Goal: Task Accomplishment & Management: Complete application form

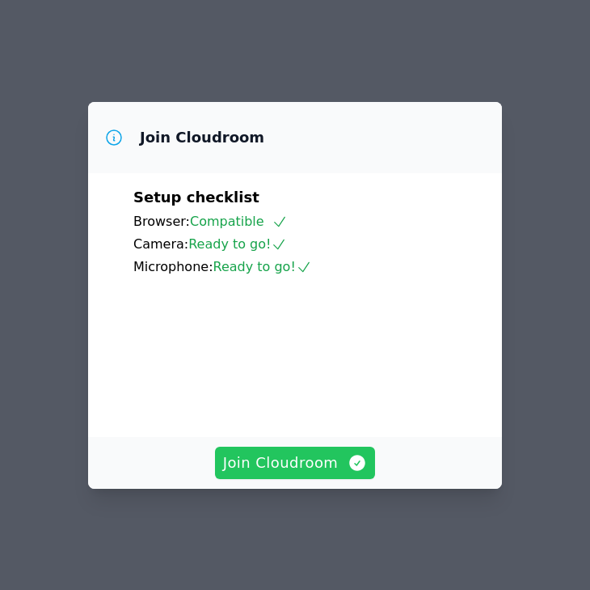
click at [307, 468] on span "Join Cloudroom" at bounding box center [295, 462] width 145 height 23
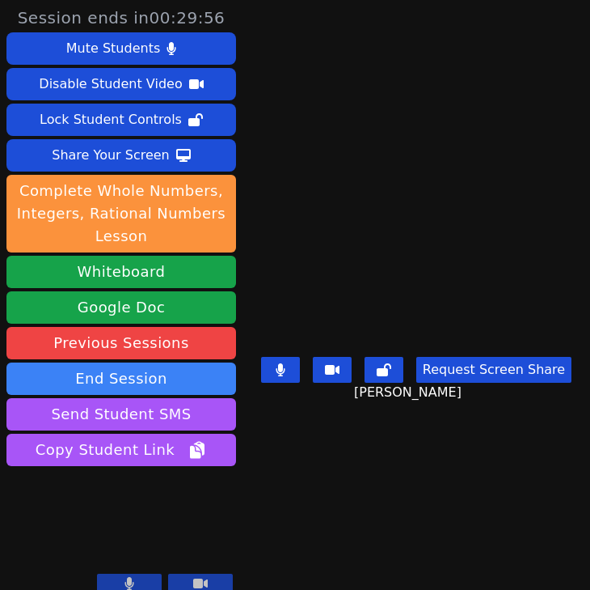
click at [512, 273] on video at bounding box center [416, 262] width 243 height 175
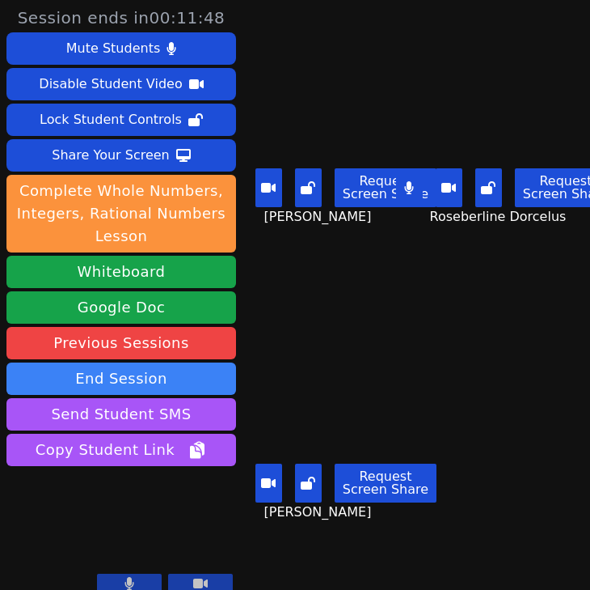
click at [243, 190] on button at bounding box center [229, 187] width 27 height 39
click at [246, 471] on div "Request Screen Share" at bounding box center [326, 482] width 221 height 39
click at [243, 473] on button at bounding box center [229, 482] width 27 height 39
click at [418, 189] on button at bounding box center [409, 187] width 27 height 39
click at [243, 492] on button at bounding box center [229, 482] width 27 height 39
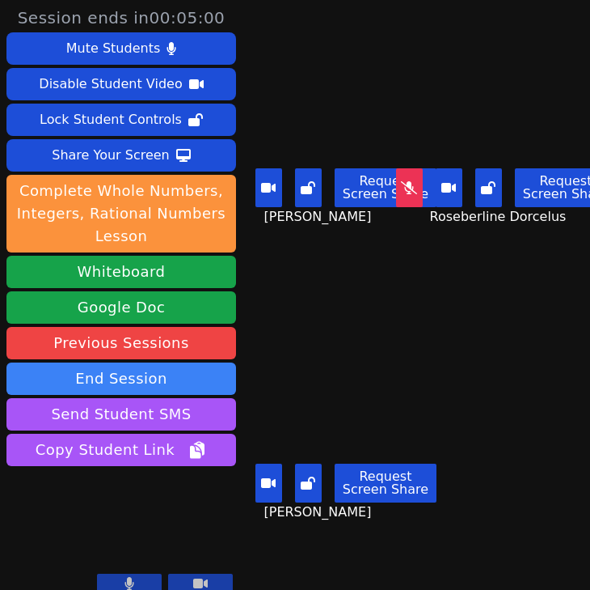
click at [247, 480] on div "Request Screen Share" at bounding box center [326, 482] width 221 height 39
click at [243, 479] on button at bounding box center [229, 482] width 27 height 39
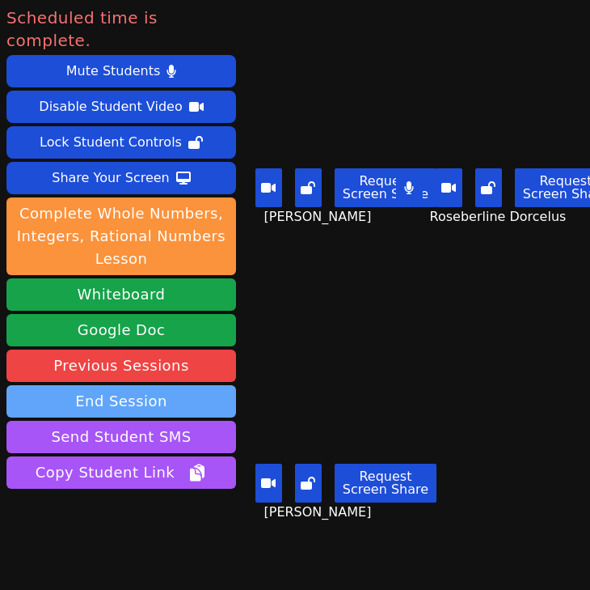
click at [149, 385] on button "End Session" at bounding box center [121, 401] width 230 height 32
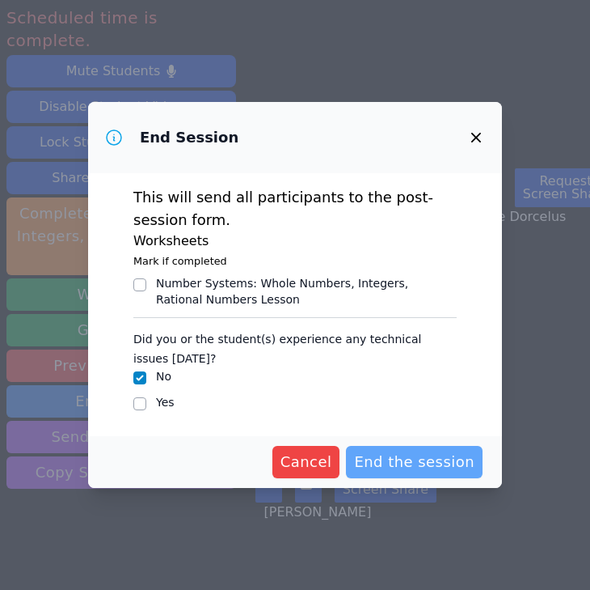
click at [428, 455] on span "End the session" at bounding box center [414, 462] width 121 height 23
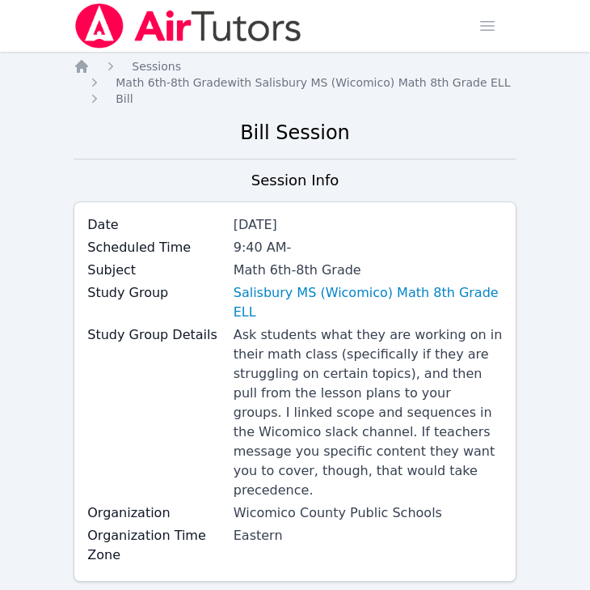
click at [339, 247] on div "9:40 AM -" at bounding box center [368, 247] width 269 height 19
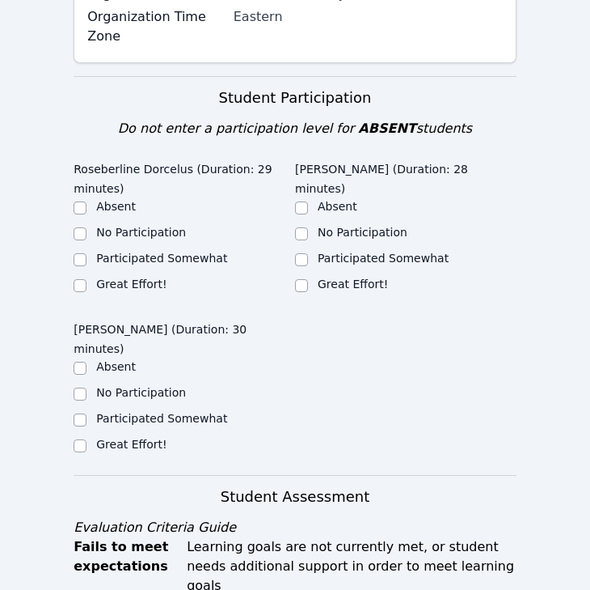
scroll to position [426, 0]
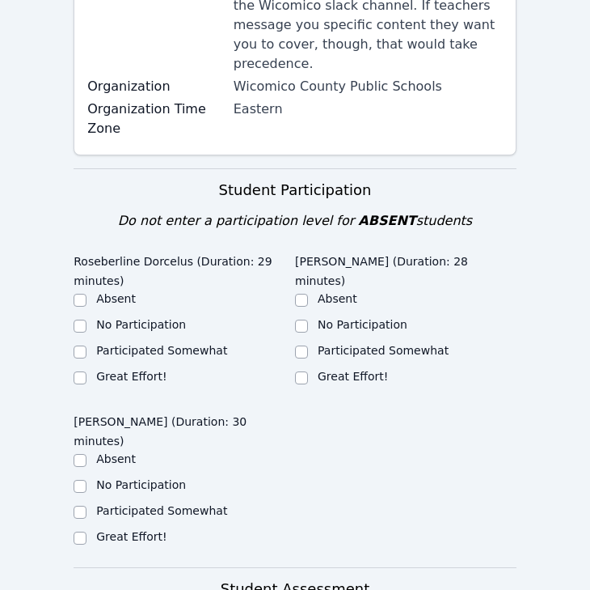
click at [150, 368] on div "Great Effort!" at bounding box center [131, 376] width 70 height 16
click at [121, 342] on div "Participated Somewhat" at bounding box center [185, 351] width 222 height 19
click at [125, 328] on ul "Absent No Participation Participated Somewhat Great Effort!" at bounding box center [185, 338] width 222 height 97
click at [130, 370] on label "Great Effort!" at bounding box center [131, 376] width 70 height 13
click at [87, 371] on input "Great Effort!" at bounding box center [80, 377] width 13 height 13
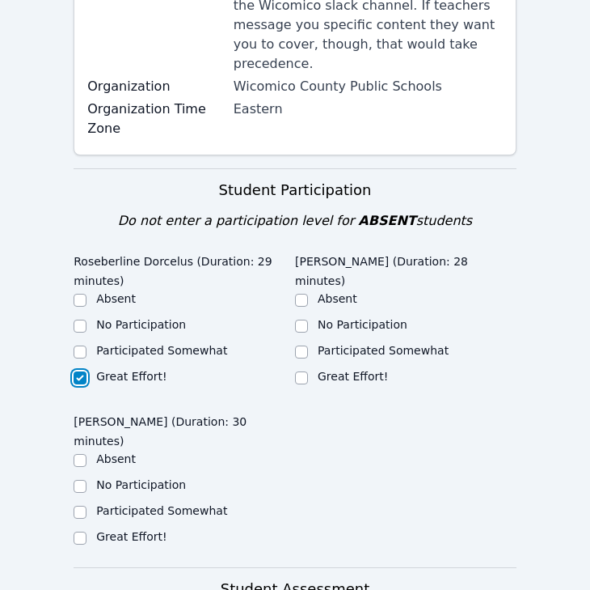
checkbox input "true"
click at [356, 370] on label "Great Effort!" at bounding box center [353, 376] width 70 height 13
click at [308, 371] on input "Great Effort!" at bounding box center [301, 377] width 13 height 13
checkbox input "true"
click at [360, 344] on label "Participated Somewhat" at bounding box center [383, 350] width 131 height 13
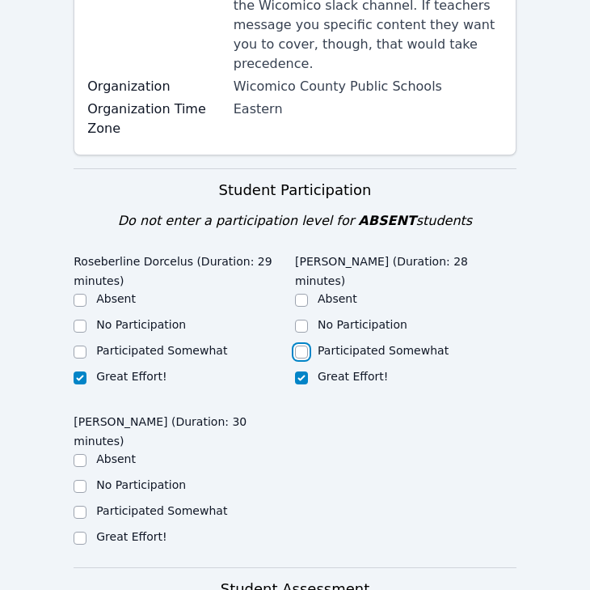
click at [308, 345] on input "Participated Somewhat" at bounding box center [301, 351] width 13 height 13
checkbox input "true"
checkbox input "false"
click at [140, 530] on label "Great Effort!" at bounding box center [131, 536] width 70 height 13
click at [87, 531] on input "Great Effort!" at bounding box center [80, 537] width 13 height 13
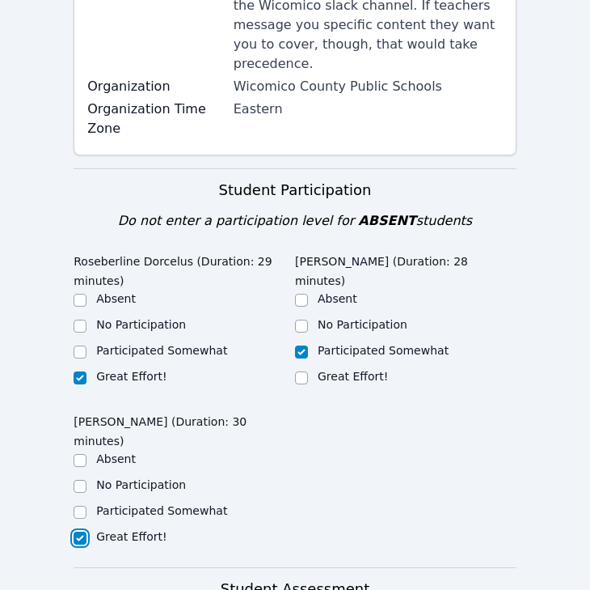
checkbox input "true"
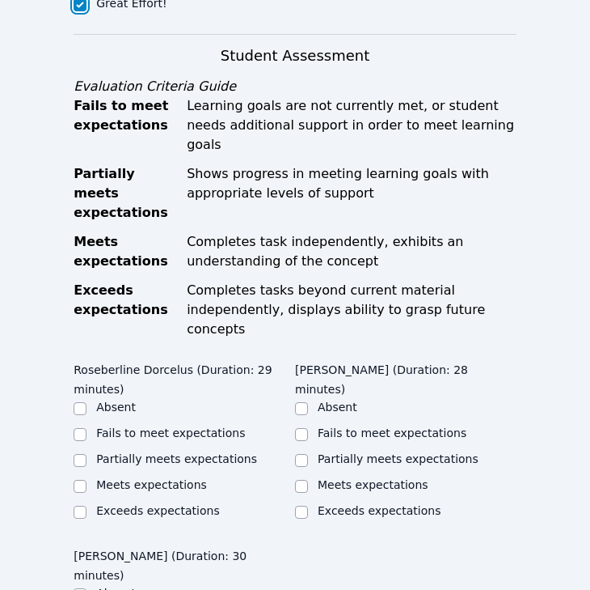
scroll to position [1006, 0]
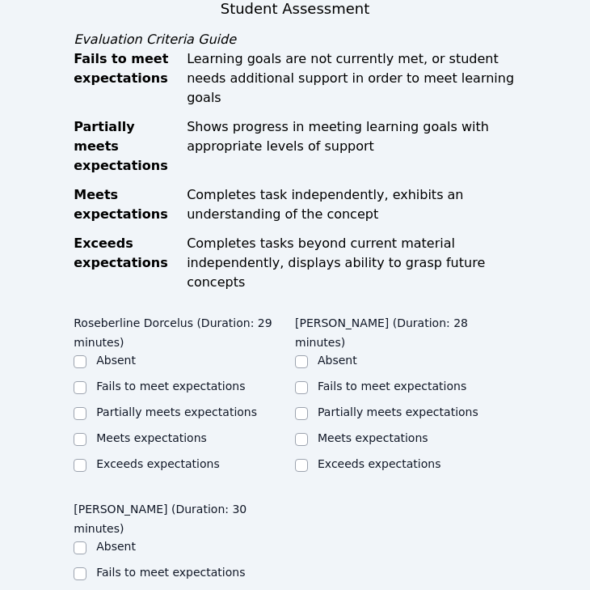
click at [160, 431] on label "Meets expectations" at bounding box center [151, 437] width 111 height 13
click at [87, 433] on input "Meets expectations" at bounding box center [80, 439] width 13 height 13
checkbox input "true"
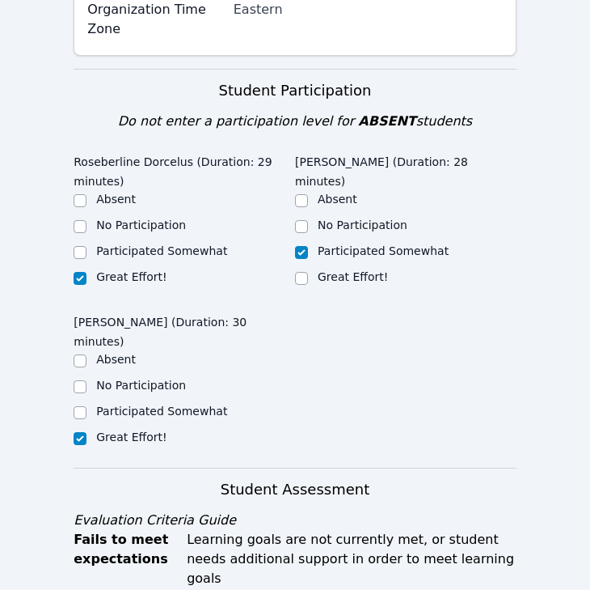
click at [186, 226] on ul "Absent No Participation Participated Somewhat Great Effort!" at bounding box center [185, 239] width 222 height 97
click at [184, 244] on label "Participated Somewhat" at bounding box center [161, 250] width 131 height 13
click at [87, 246] on input "Participated Somewhat" at bounding box center [80, 252] width 13 height 13
checkbox input "true"
checkbox input "false"
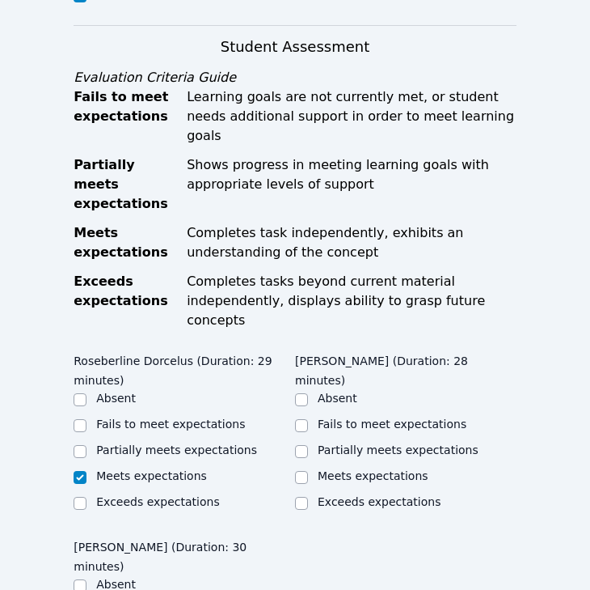
scroll to position [1013, 0]
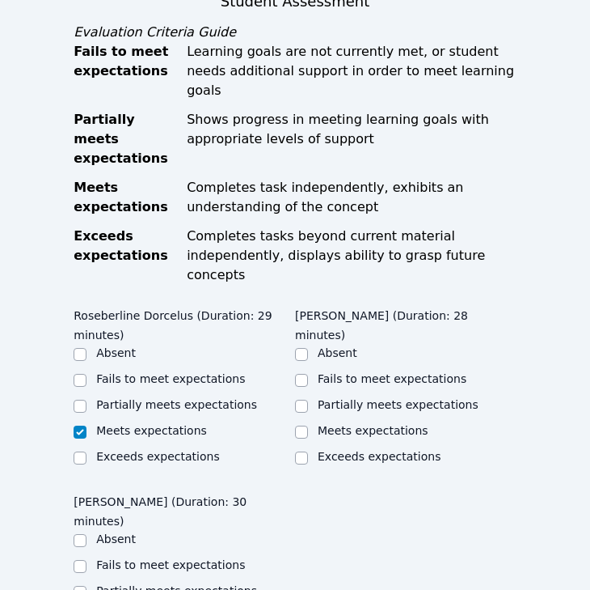
click at [194, 345] on ul "Absent Fails to meet expectations Partially meets expectations Meets expectatio…" at bounding box center [185, 406] width 222 height 123
click at [229, 345] on ul "Absent Fails to meet expectations Partially meets expectations Meets expectatio…" at bounding box center [185, 406] width 222 height 123
click at [234, 398] on label "Partially meets expectations" at bounding box center [176, 404] width 161 height 13
click at [87, 400] on input "Partially meets expectations" at bounding box center [80, 406] width 13 height 13
checkbox input "true"
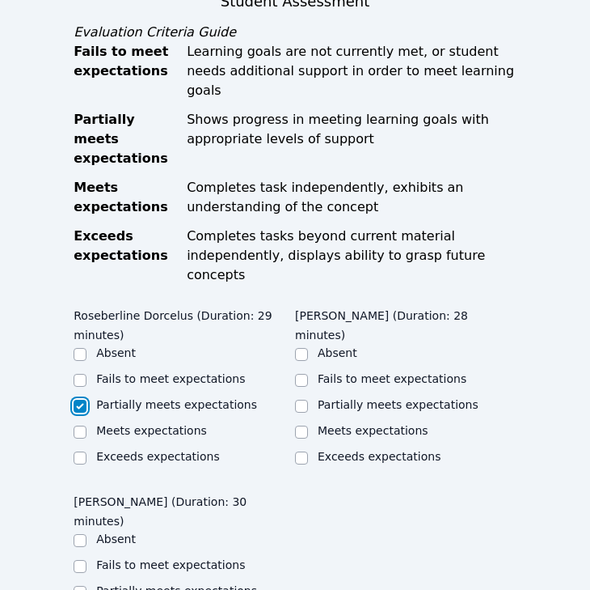
checkbox input "false"
click at [340, 398] on label "Partially meets expectations" at bounding box center [398, 404] width 161 height 13
click at [308, 400] on input "Partially meets expectations" at bounding box center [301, 406] width 13 height 13
checkbox input "true"
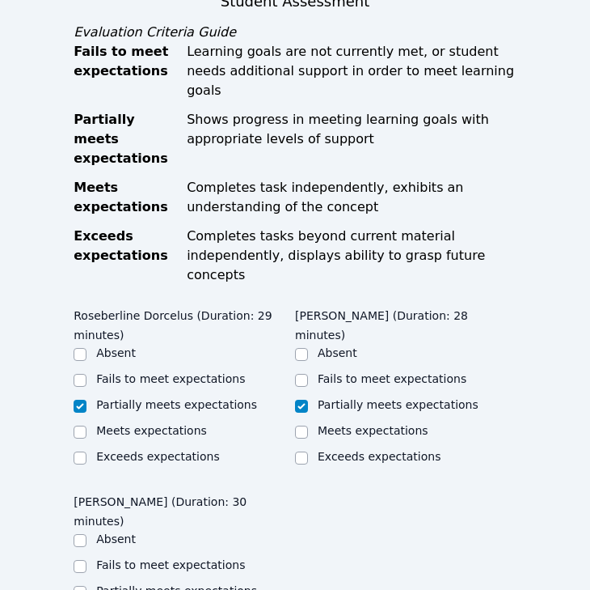
checkbox input "true"
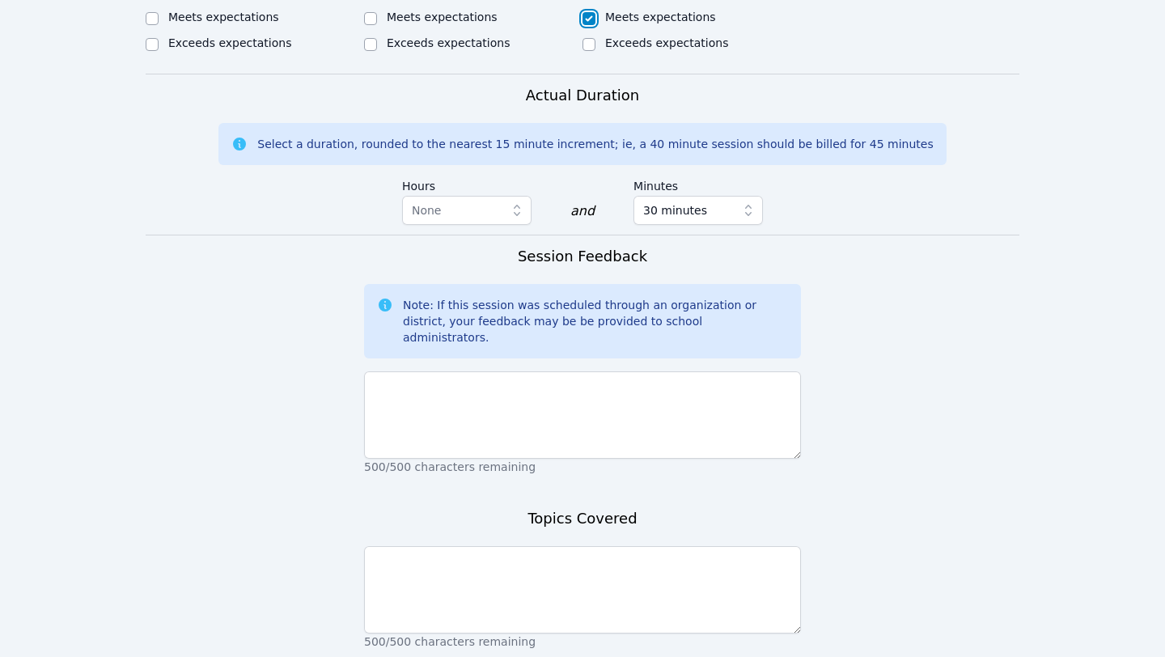
scroll to position [1110, 0]
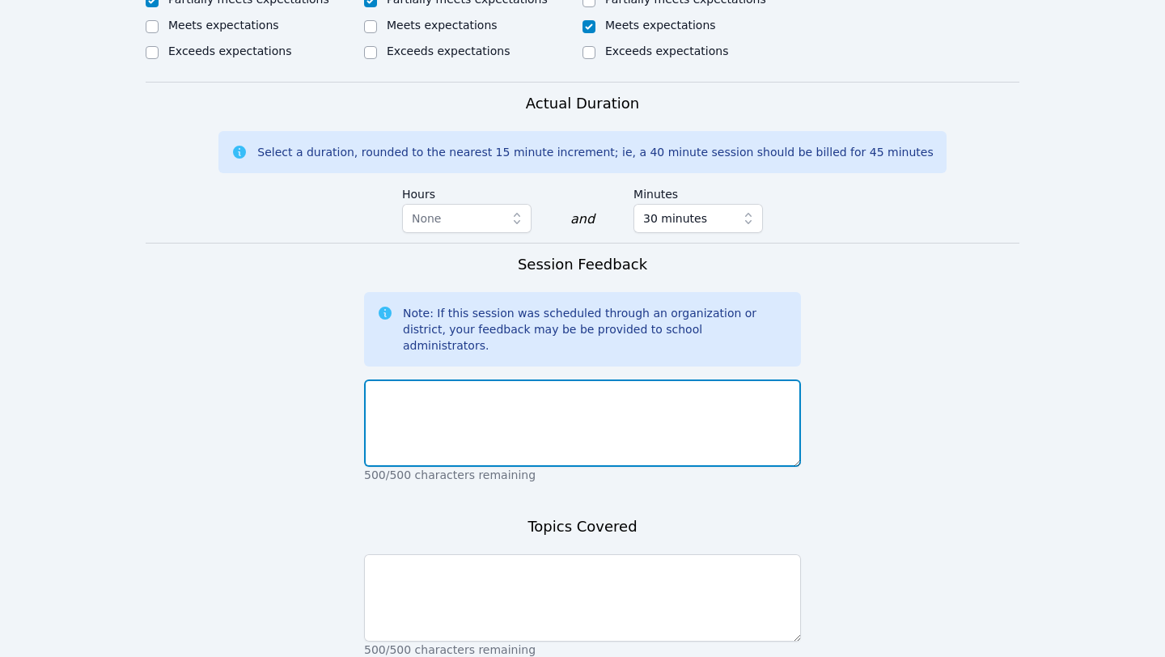
click at [548, 379] on textarea at bounding box center [582, 422] width 437 height 87
drag, startPoint x: 422, startPoint y: 338, endPoint x: 751, endPoint y: 355, distance: 329.6
click at [590, 379] on textarea "[DATE] we continued to work on the homework" at bounding box center [582, 422] width 437 height 87
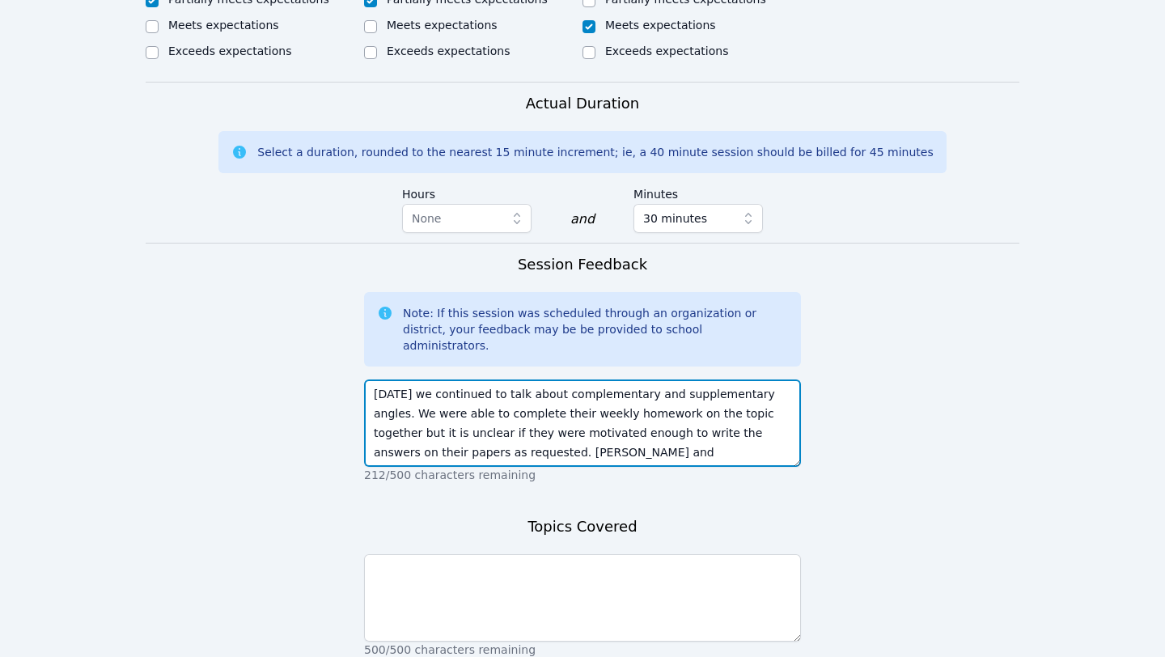
drag, startPoint x: 643, startPoint y: 401, endPoint x: 730, endPoint y: 402, distance: 86.5
click at [590, 401] on textarea "[DATE] we continued to talk about complementary and supplementary angles. We we…" at bounding box center [582, 422] width 437 height 87
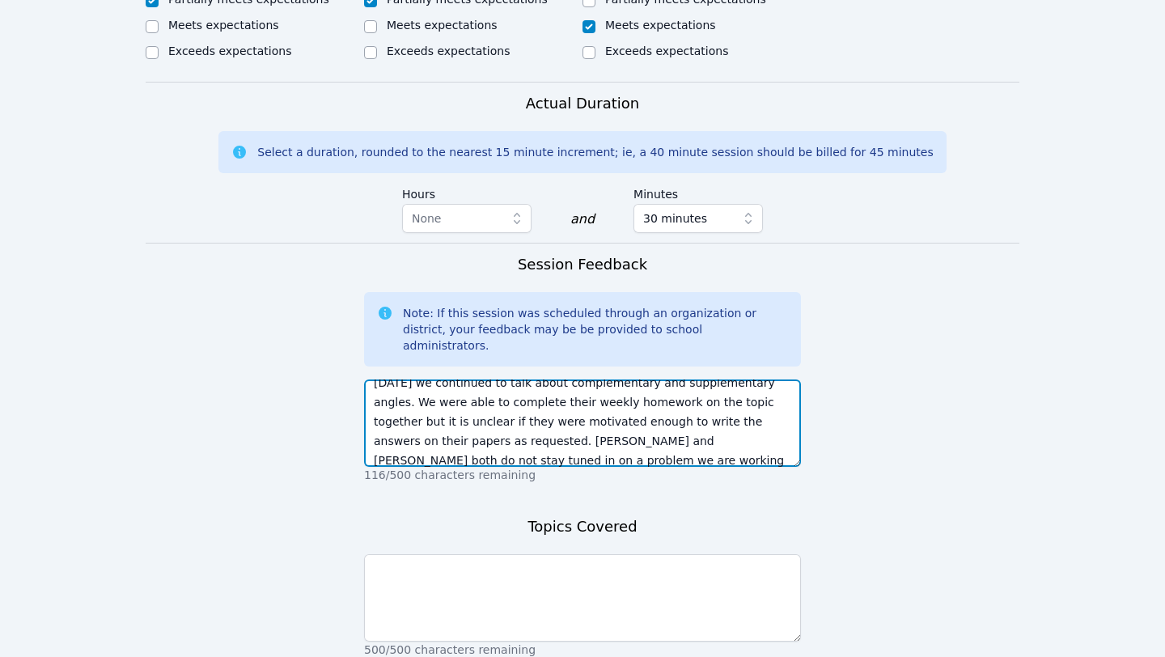
scroll to position [31, 0]
click at [532, 408] on textarea "[DATE] we continued to talk about complementary and supplementary angles. We we…" at bounding box center [582, 422] width 437 height 87
click at [590, 404] on textarea "[DATE] we continued to talk about complementary and supplementary angles. We we…" at bounding box center [582, 422] width 437 height 87
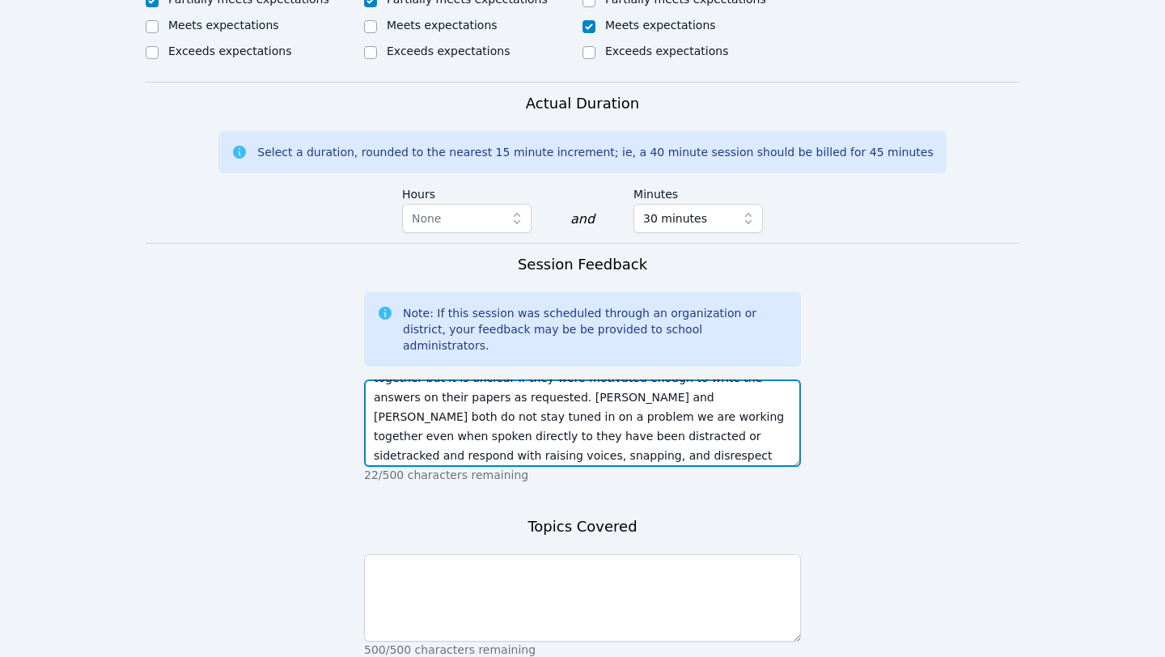
scroll to position [58, 0]
click at [590, 400] on textarea "[DATE] we continued to talk about complementary and supplementary angles. We we…" at bounding box center [582, 422] width 437 height 87
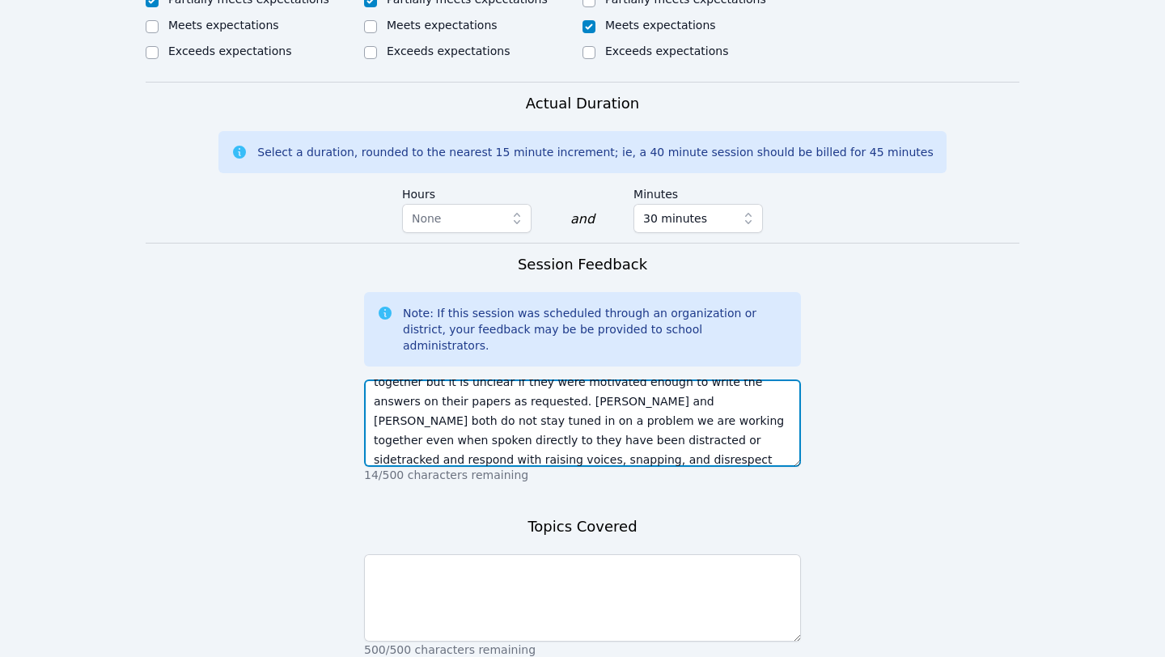
click at [580, 379] on textarea "[DATE] we continued to talk about complementary and supplementary angles. We we…" at bounding box center [582, 422] width 437 height 87
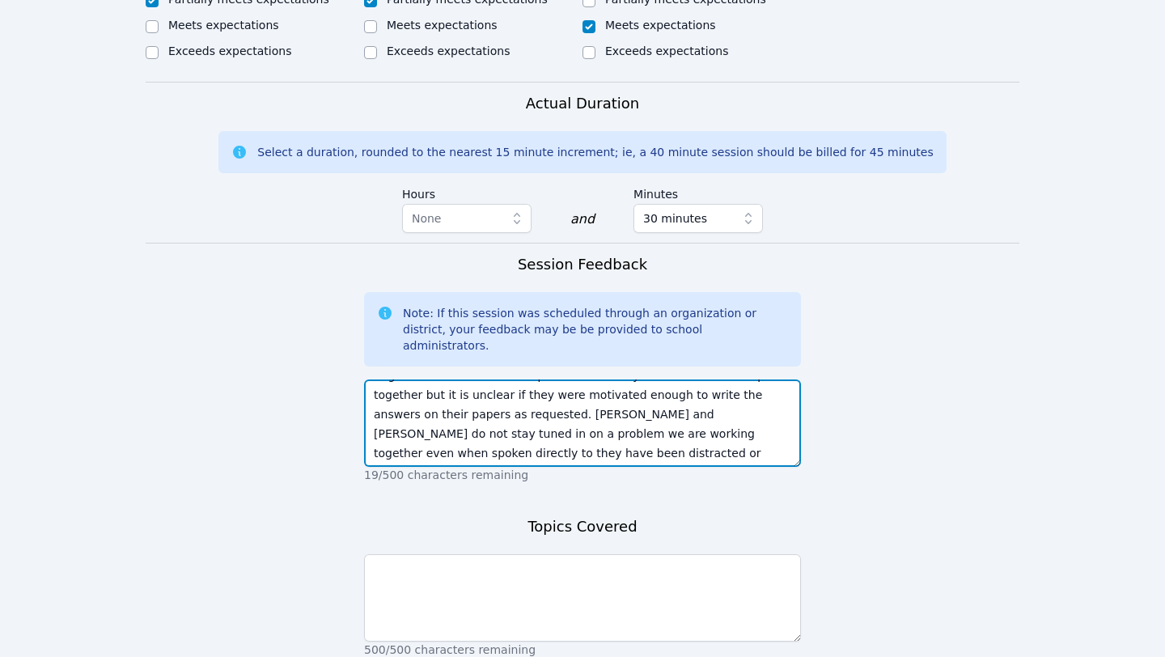
scroll to position [58, 0]
click at [568, 401] on textarea "[DATE] we continued to talk about complementary and supplementary angles. We we…" at bounding box center [582, 422] width 437 height 87
click at [590, 379] on textarea "[DATE] we continued to talk about complementary and supplementary angles. We we…" at bounding box center [582, 422] width 437 height 87
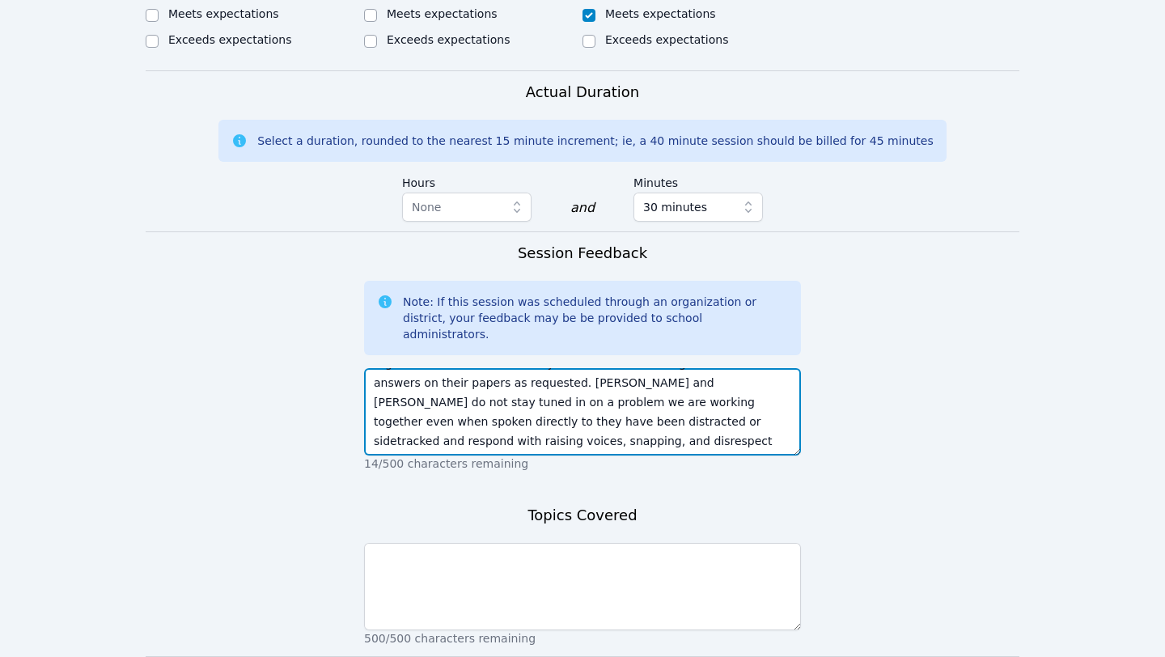
scroll to position [1126, 0]
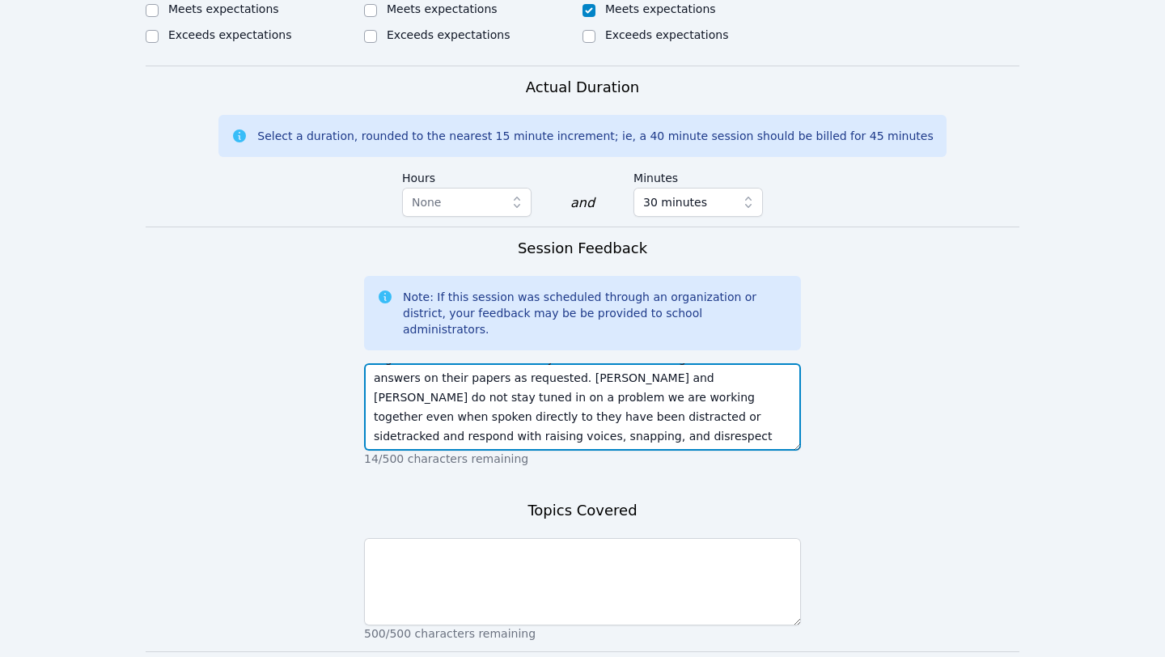
click at [590, 363] on textarea "[DATE] we continued to talk about complementary and supplementary angles. We we…" at bounding box center [582, 406] width 437 height 87
drag, startPoint x: 656, startPoint y: 362, endPoint x: 605, endPoint y: 362, distance: 51.0
click at [590, 363] on textarea "[DATE] we continued to talk about complementary and supplementary angles. We we…" at bounding box center [582, 406] width 437 height 87
click at [565, 366] on textarea "[DATE] we continued to talk about complementary and supplementary angles. We we…" at bounding box center [582, 406] width 437 height 87
click at [565, 370] on textarea "[DATE] we continued to talk about complementary and supplementary angles. We we…" at bounding box center [582, 406] width 437 height 87
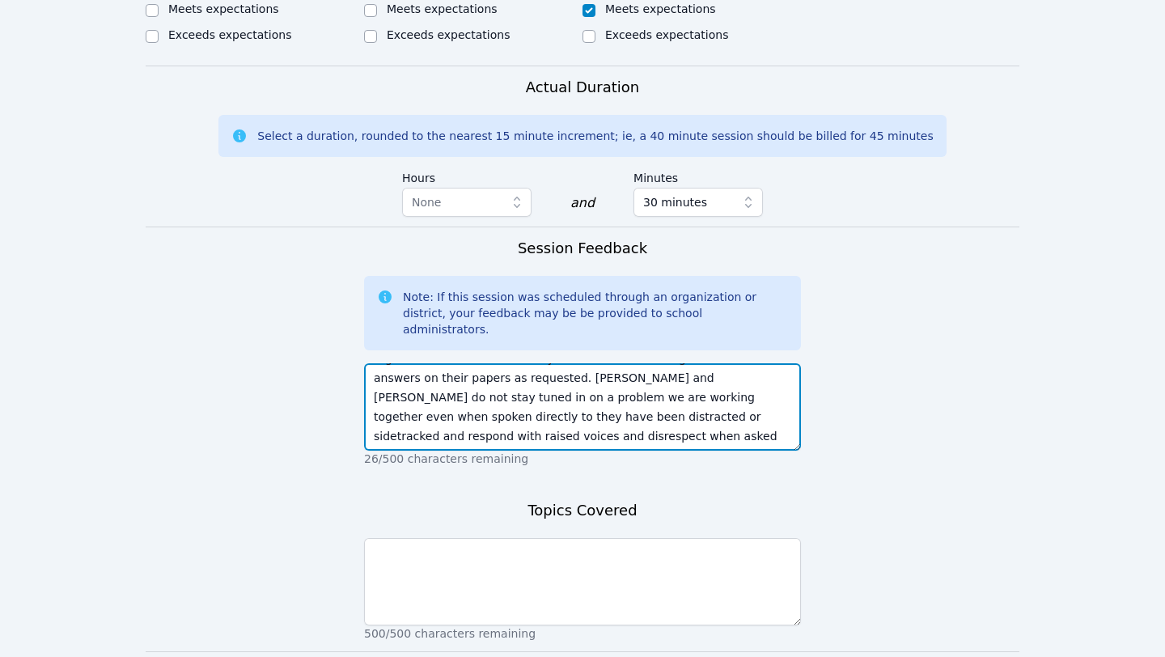
click at [566, 381] on textarea "[DATE] we continued to talk about complementary and supplementary angles. We we…" at bounding box center [582, 406] width 437 height 87
click at [590, 363] on textarea "[DATE] we continued to talk about complementary and supplementary angles. We we…" at bounding box center [582, 406] width 437 height 87
click at [590, 381] on textarea "[DATE] we continued to talk about complementary and supplementary angles. We we…" at bounding box center [582, 406] width 437 height 87
click at [435, 363] on textarea "[DATE] we continued to talk about complementary and supplementary angles. We we…" at bounding box center [582, 406] width 437 height 87
drag, startPoint x: 435, startPoint y: 362, endPoint x: 378, endPoint y: 362, distance: 57.4
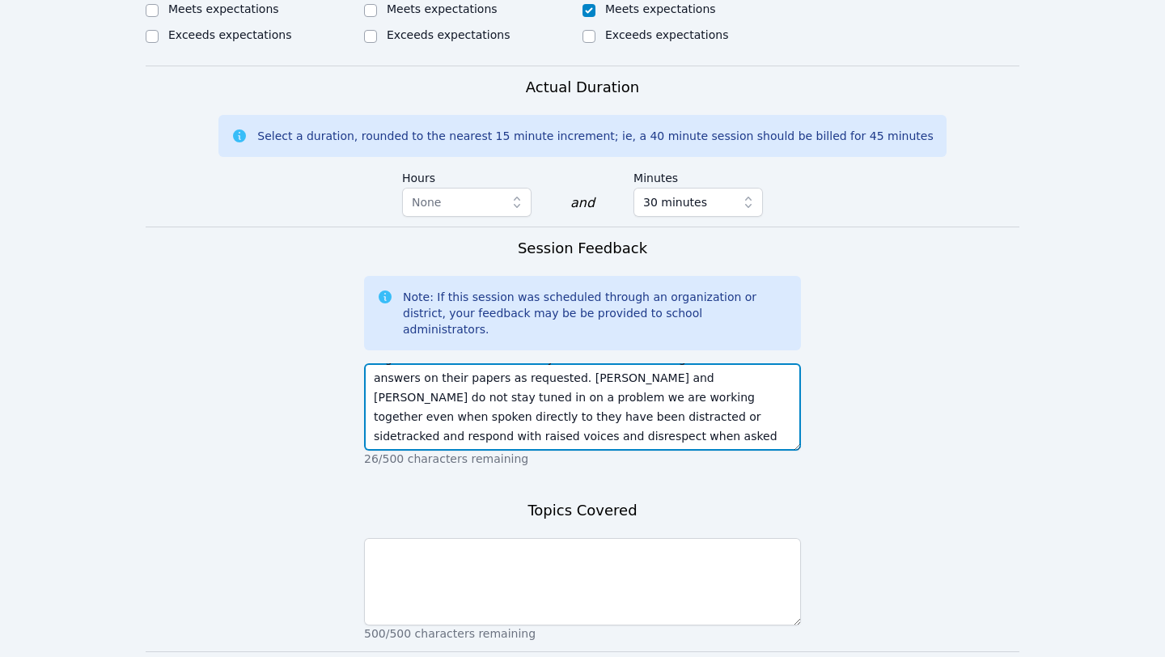
click at [377, 363] on textarea "[DATE] we continued to talk about complementary and supplementary angles. We we…" at bounding box center [582, 406] width 437 height 87
click at [590, 376] on textarea "[DATE] we continued to talk about complementary and supplementary angles. We we…" at bounding box center [582, 406] width 437 height 87
click at [590, 363] on textarea "[DATE] we continued to talk about complementary and supplementary angles. We we…" at bounding box center [582, 406] width 437 height 87
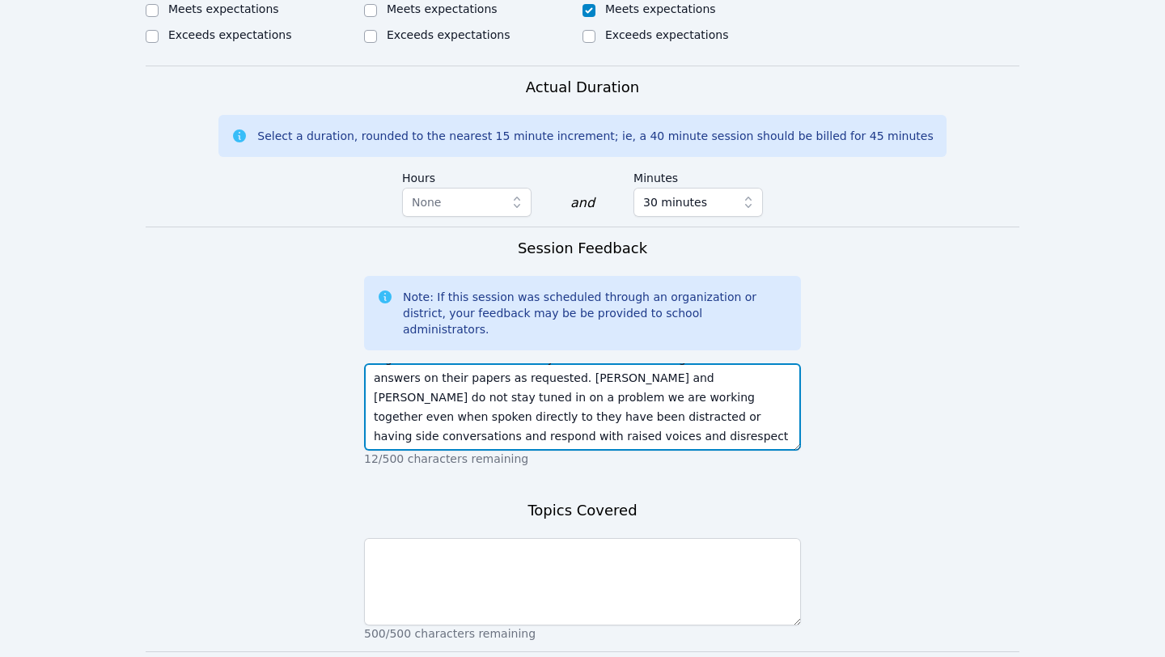
click at [590, 363] on textarea "[DATE] we continued to talk about complementary and supplementary angles. We we…" at bounding box center [582, 406] width 437 height 87
click at [462, 363] on textarea "[DATE] we continued to talk about complementary and supplementary angles. We we…" at bounding box center [582, 406] width 437 height 87
click at [497, 363] on textarea "[DATE] we continued to talk about complementary and supplementary angles. We we…" at bounding box center [582, 406] width 437 height 87
click at [464, 363] on textarea "[DATE] we continued to talk about complementary and supplementary angles. We we…" at bounding box center [582, 406] width 437 height 87
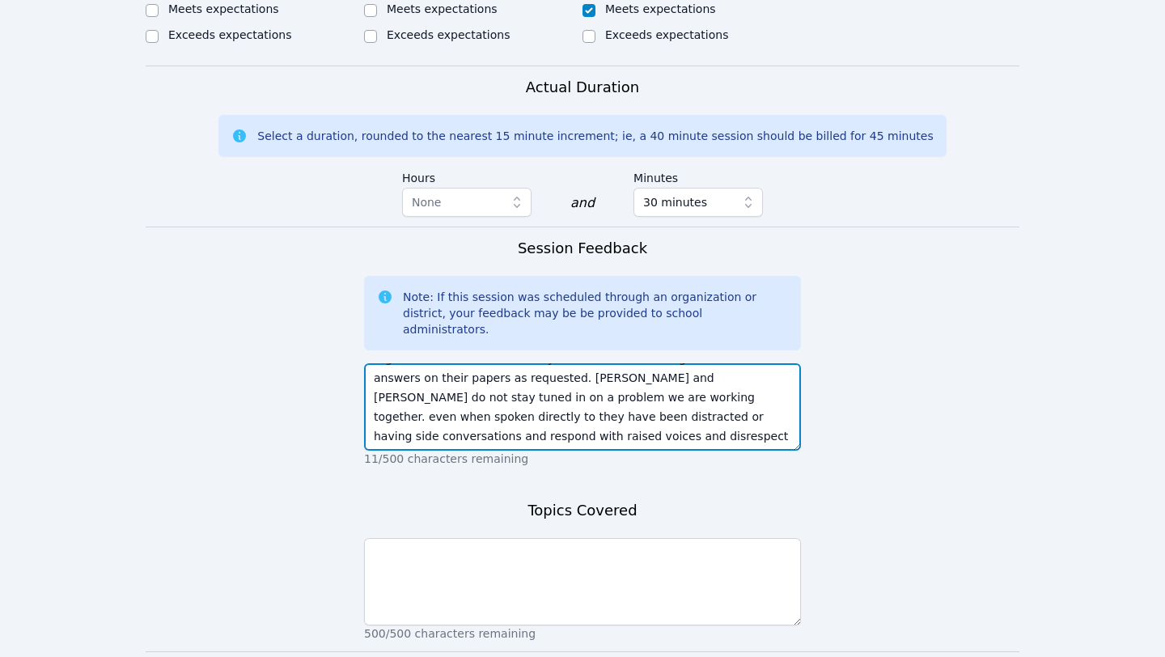
drag, startPoint x: 621, startPoint y: 344, endPoint x: 467, endPoint y: 345, distance: 153.7
click at [467, 363] on textarea "[DATE] we continued to talk about complementary and supplementary angles. We we…" at bounding box center [582, 406] width 437 height 87
click at [590, 363] on textarea "[DATE] we continued to talk about complementary and supplementary angles. We we…" at bounding box center [582, 406] width 437 height 87
click at [524, 363] on textarea "[DATE] we continued to talk about complementary and supplementary angles. We we…" at bounding box center [582, 406] width 437 height 87
click at [590, 363] on textarea "[DATE] we continued to talk about complementary and supplementary angles. We we…" at bounding box center [582, 406] width 437 height 87
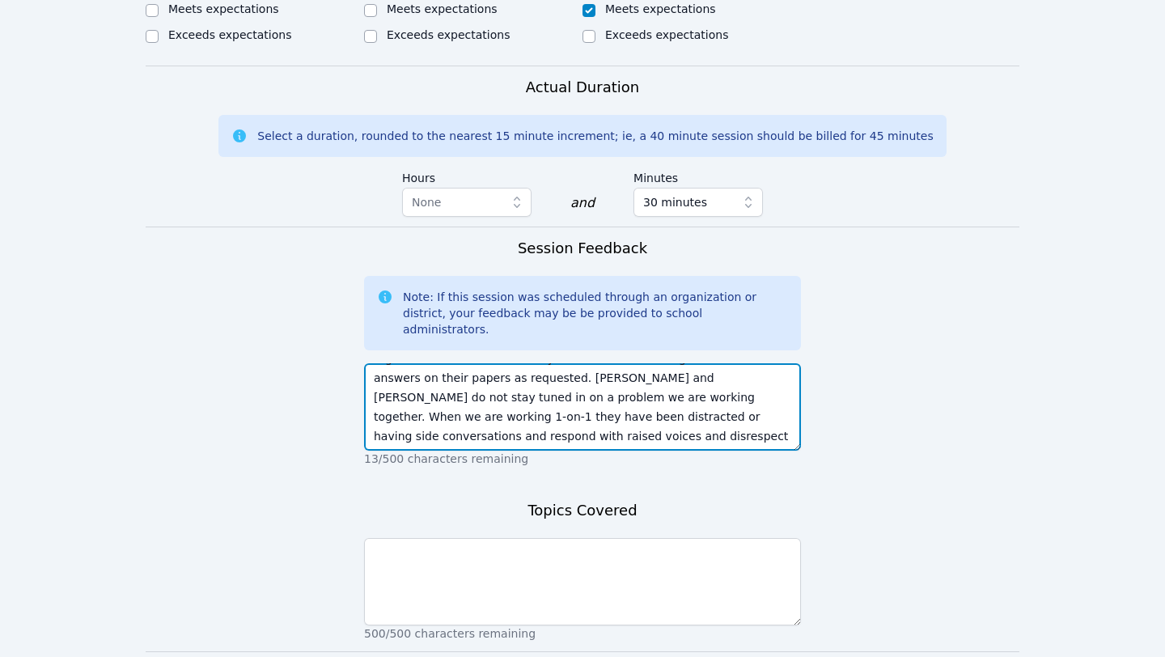
click at [590, 363] on textarea "[DATE] we continued to talk about complementary and supplementary angles. We we…" at bounding box center [582, 406] width 437 height 87
click at [552, 363] on textarea "[DATE] we continued to talk about complementary and supplementary angles. We we…" at bounding box center [582, 406] width 437 height 87
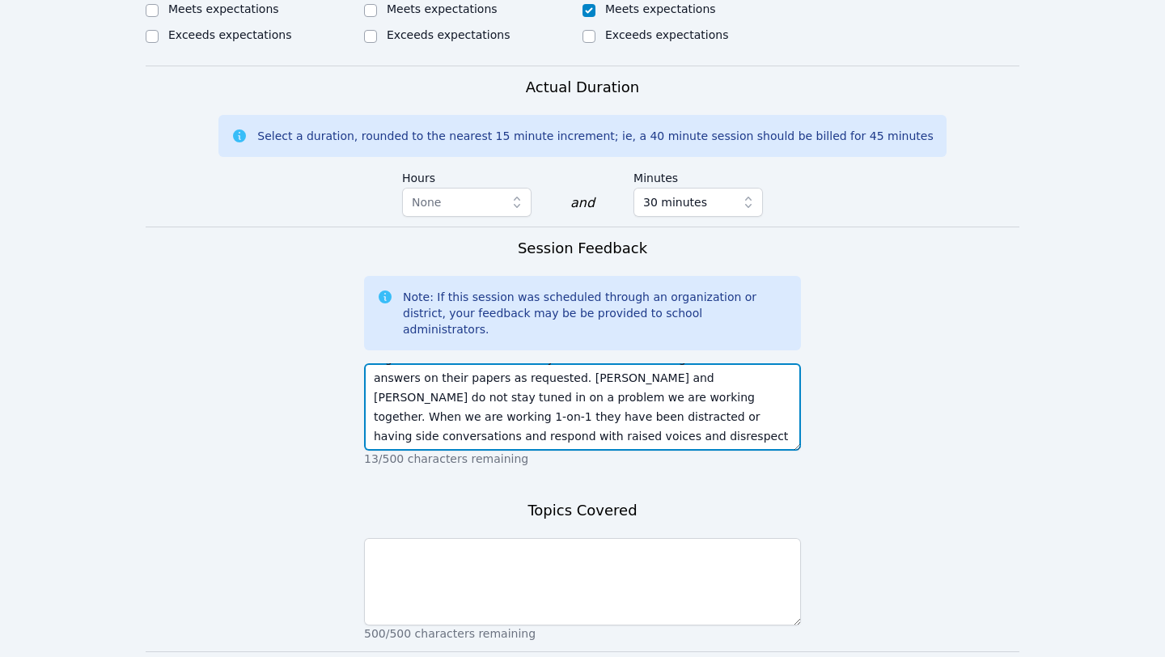
click at [590, 367] on textarea "[DATE] we continued to talk about complementary and supplementary angles. We we…" at bounding box center [582, 406] width 437 height 87
click at [590, 375] on textarea "[DATE] we continued to talk about complementary and supplementary angles. We we…" at bounding box center [582, 406] width 437 height 87
click at [590, 381] on textarea "[DATE] we continued to talk about complementary and supplementary angles. We we…" at bounding box center [582, 406] width 437 height 87
drag, startPoint x: 508, startPoint y: 386, endPoint x: 637, endPoint y: 393, distance: 129.6
click at [590, 393] on textarea "[DATE] we continued to talk about complementary and supplementary angles. We we…" at bounding box center [582, 406] width 437 height 87
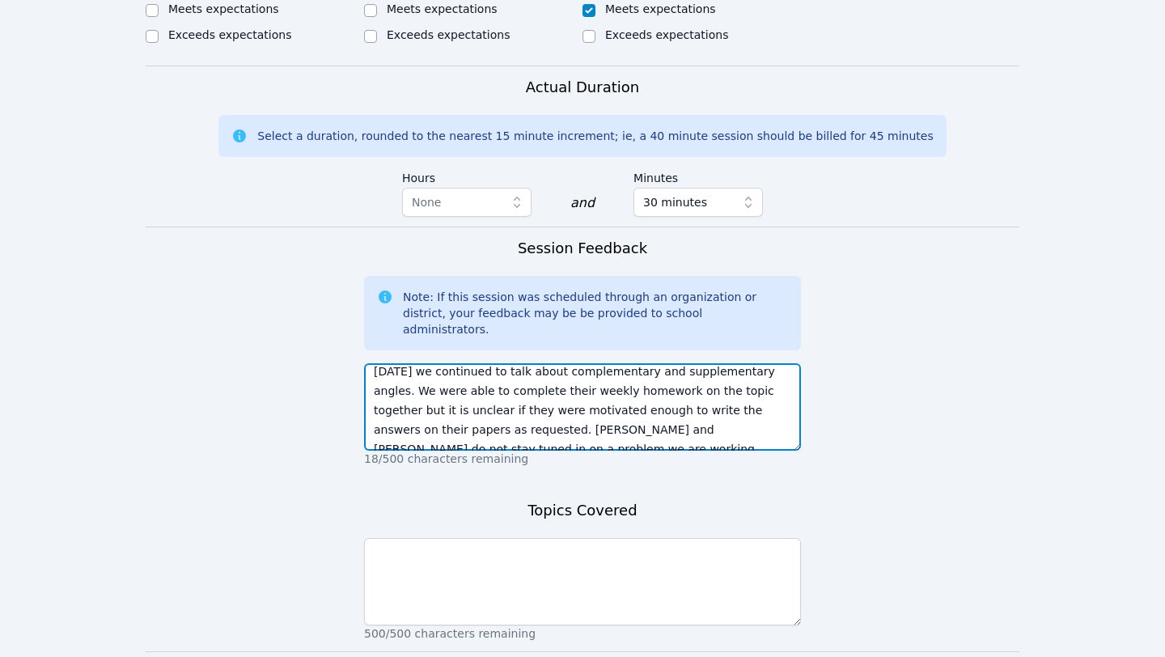
scroll to position [0, 0]
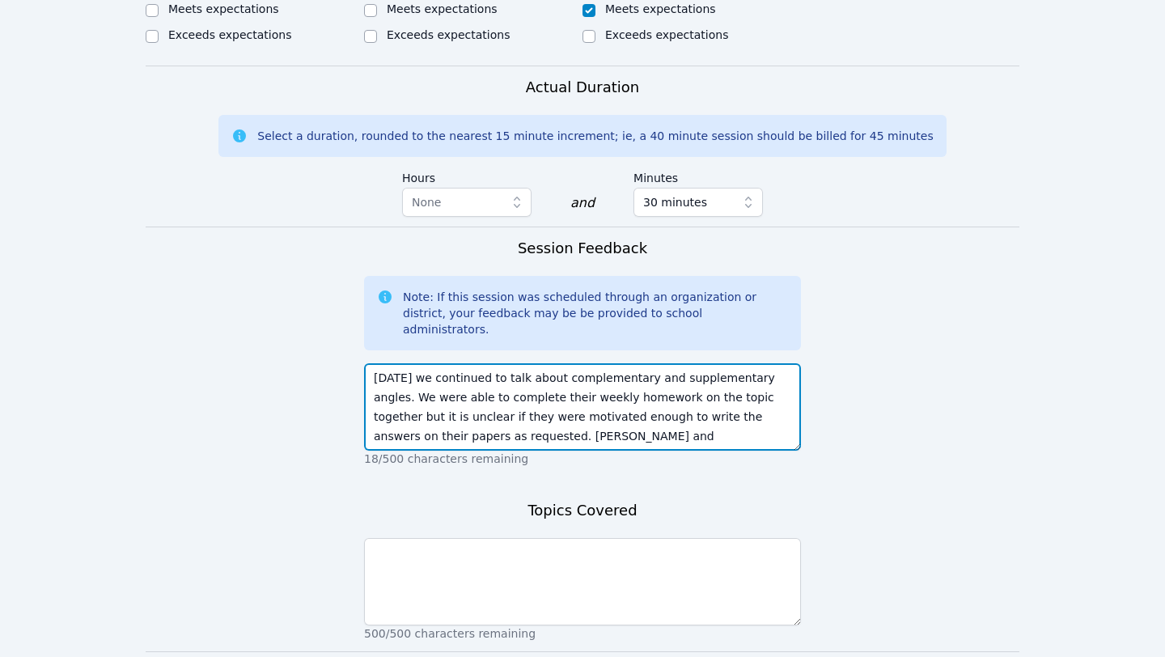
drag, startPoint x: 425, startPoint y: 379, endPoint x: 377, endPoint y: 378, distance: 48.5
click at [377, 378] on textarea "[DATE] we continued to talk about complementary and supplementary angles. We we…" at bounding box center [582, 406] width 437 height 87
drag, startPoint x: 753, startPoint y: 356, endPoint x: 768, endPoint y: 342, distance: 20.0
click at [590, 363] on textarea "[DATE] we continued to talk about complementary and supplementary angles. We we…" at bounding box center [582, 406] width 437 height 87
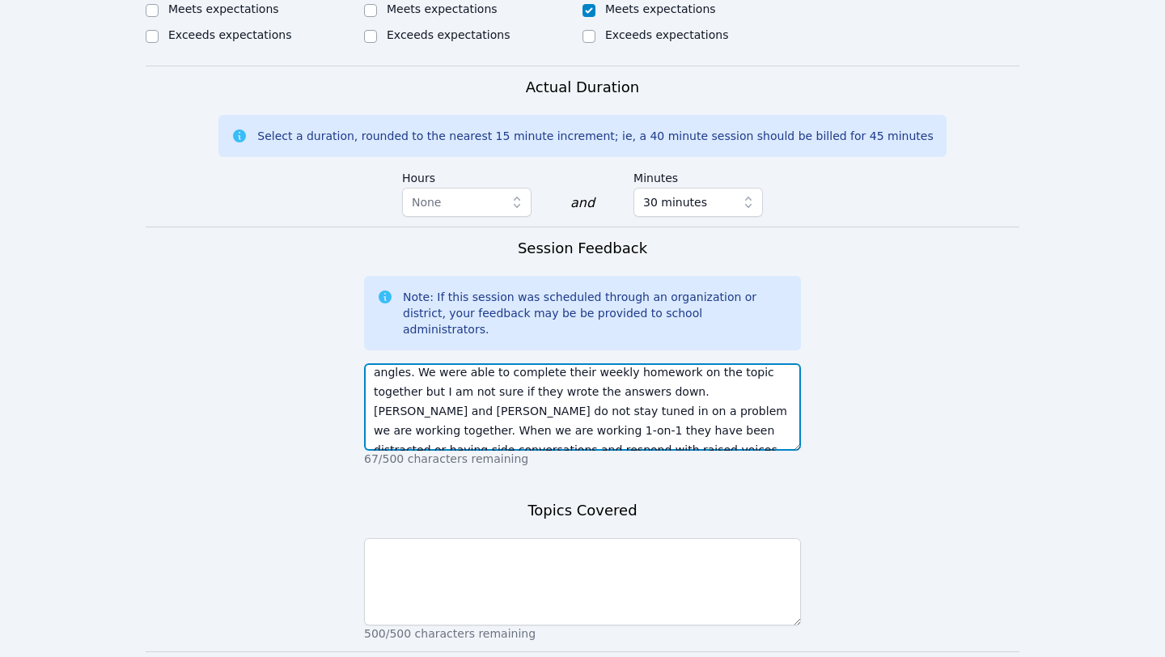
click at [590, 363] on textarea "[DATE] we continued to talk about complementary and supplementary angles. We we…" at bounding box center [582, 406] width 437 height 87
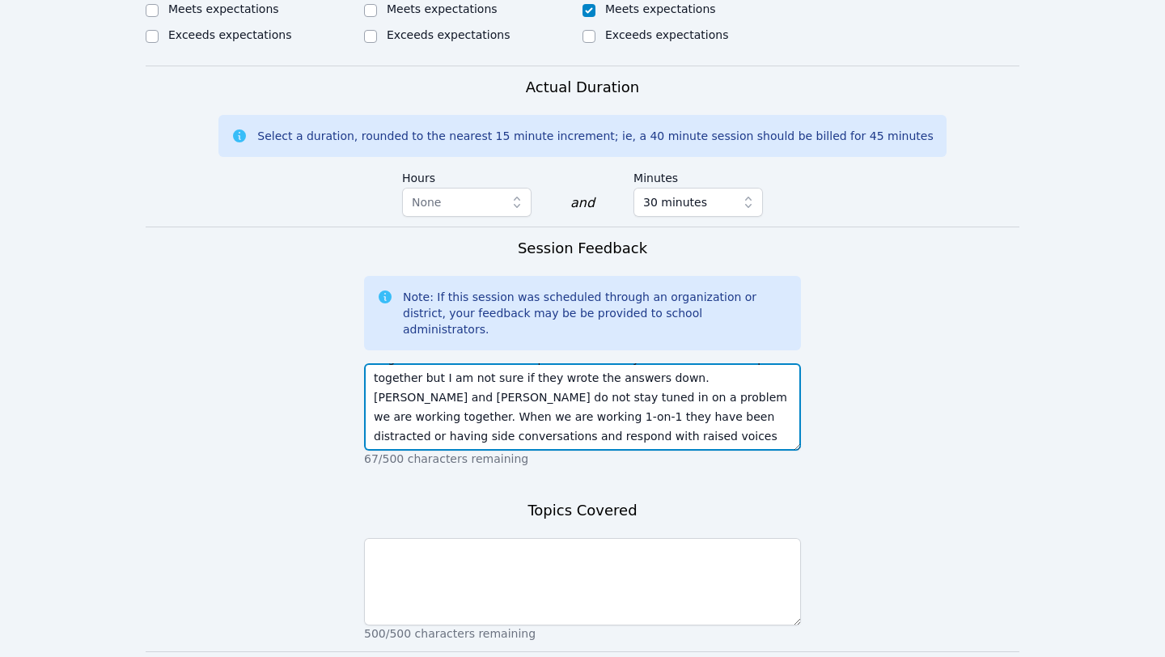
click at [514, 363] on textarea "[DATE] we continued to talk about complementary and supplementary angles. We we…" at bounding box center [582, 406] width 437 height 87
click at [590, 363] on textarea "[DATE] we continued to talk about complementary and supplementary angles. We we…" at bounding box center [582, 406] width 437 height 87
drag, startPoint x: 619, startPoint y: 345, endPoint x: 492, endPoint y: 349, distance: 127.1
click at [492, 363] on textarea "[DATE] we continued to talk about complementary and supplementary angles. We we…" at bounding box center [582, 406] width 437 height 87
click at [502, 363] on textarea "[DATE] we continued to talk about complementary and supplementary angles. We we…" at bounding box center [582, 406] width 437 height 87
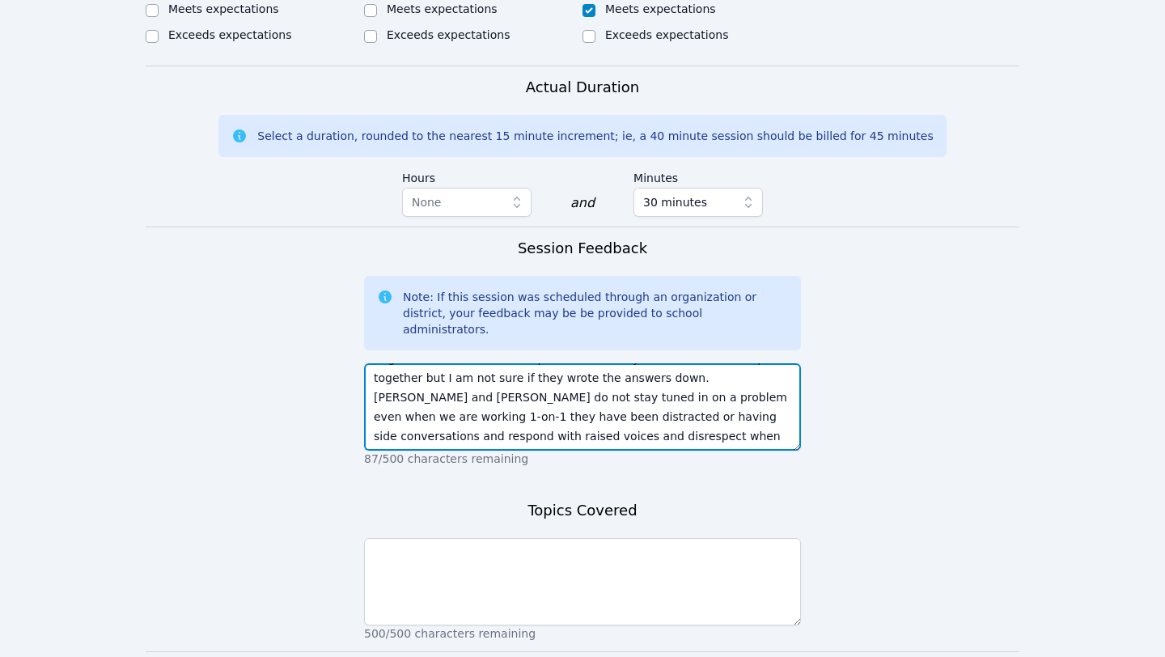
click at [590, 363] on textarea "[DATE] we continued to talk about complementary and supplementary angles. We we…" at bounding box center [582, 406] width 437 height 87
click at [543, 363] on textarea "[DATE] we continued to talk about complementary and supplementary angles. We we…" at bounding box center [582, 406] width 437 height 87
click at [590, 372] on textarea "[DATE] we continued to talk about complementary and supplementary angles. We we…" at bounding box center [582, 406] width 437 height 87
click at [590, 366] on textarea "[DATE] we continued to talk about complementary and supplementary angles. We we…" at bounding box center [582, 406] width 437 height 87
click at [590, 373] on textarea "[DATE] we continued to talk about complementary and supplementary angles. We we…" at bounding box center [582, 406] width 437 height 87
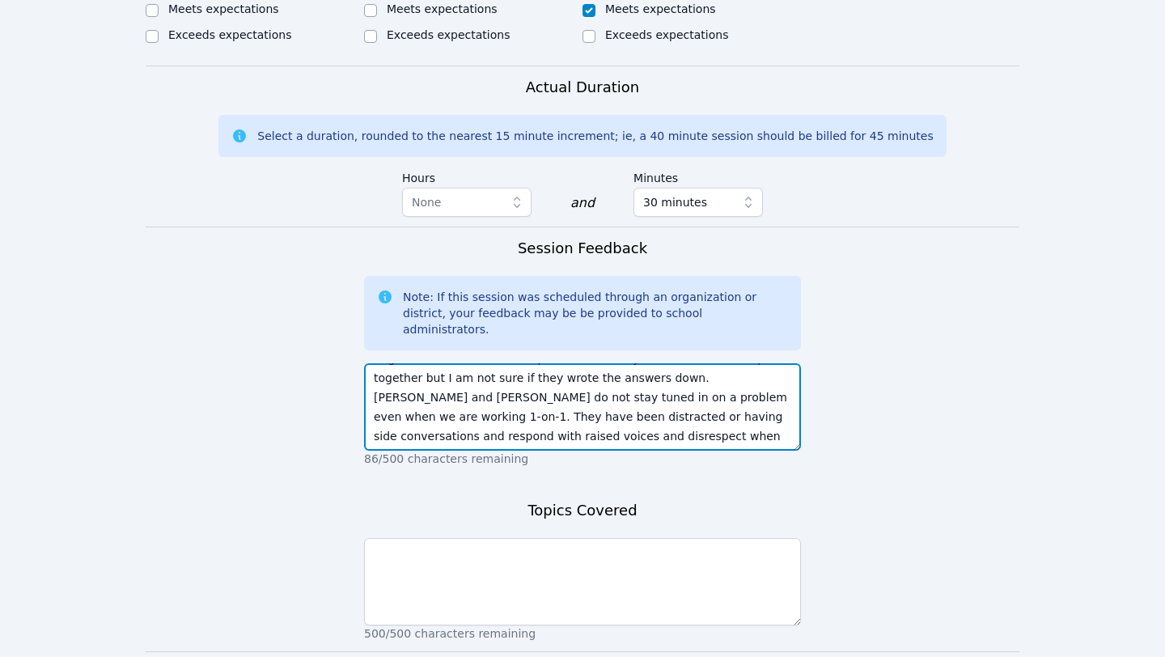
click at [590, 363] on textarea "[DATE] we continued to talk about complementary and supplementary angles. We we…" at bounding box center [582, 406] width 437 height 87
click at [590, 370] on textarea "[DATE] we continued to talk about complementary and supplementary angles. We we…" at bounding box center [582, 406] width 437 height 87
click at [590, 381] on textarea "[DATE] we continued to talk about complementary and supplementary angles. We we…" at bounding box center [582, 406] width 437 height 87
click at [590, 366] on textarea "[DATE] we continued to talk about complementary and supplementary angles. We we…" at bounding box center [582, 406] width 437 height 87
click at [590, 388] on textarea "[DATE] we continued to talk about complementary and supplementary angles. We we…" at bounding box center [582, 406] width 437 height 87
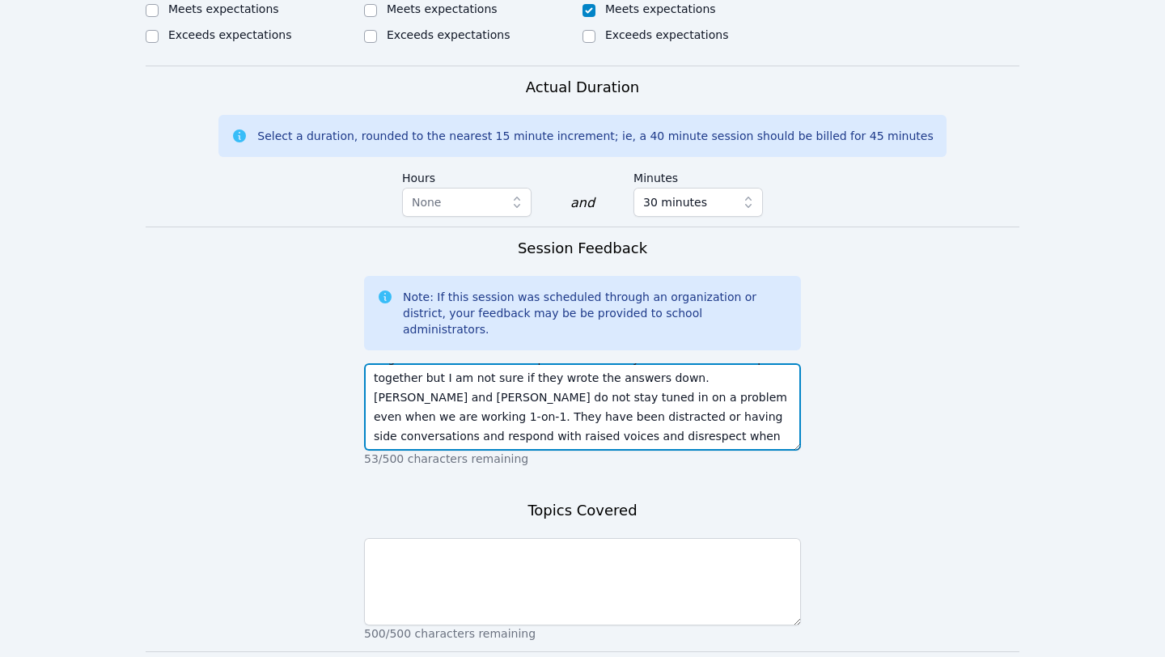
click at [590, 375] on textarea "[DATE] we continued to talk about complementary and supplementary angles. We we…" at bounding box center [582, 406] width 437 height 87
click at [590, 380] on textarea "[DATE] we continued to talk about complementary and supplementary angles. We we…" at bounding box center [582, 406] width 437 height 87
click at [590, 385] on textarea "[DATE] we continued to talk about complementary and supplementary angles. We we…" at bounding box center [582, 406] width 437 height 87
click at [590, 378] on textarea "[DATE] we continued to talk about complementary and supplementary angles. We we…" at bounding box center [582, 406] width 437 height 87
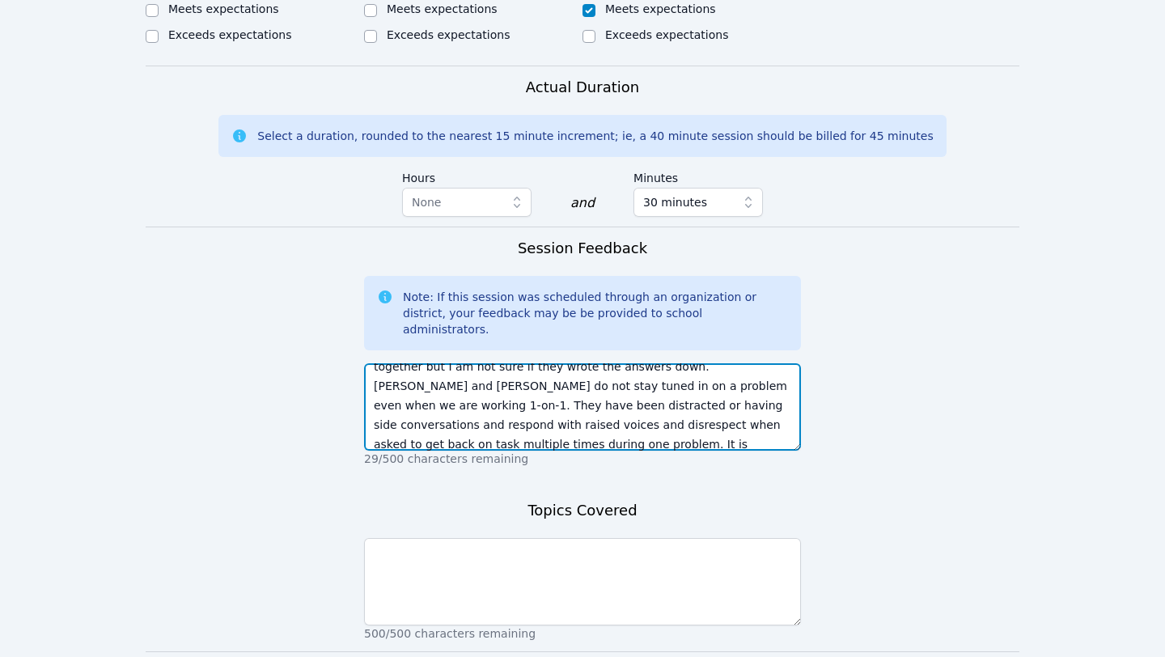
scroll to position [58, 0]
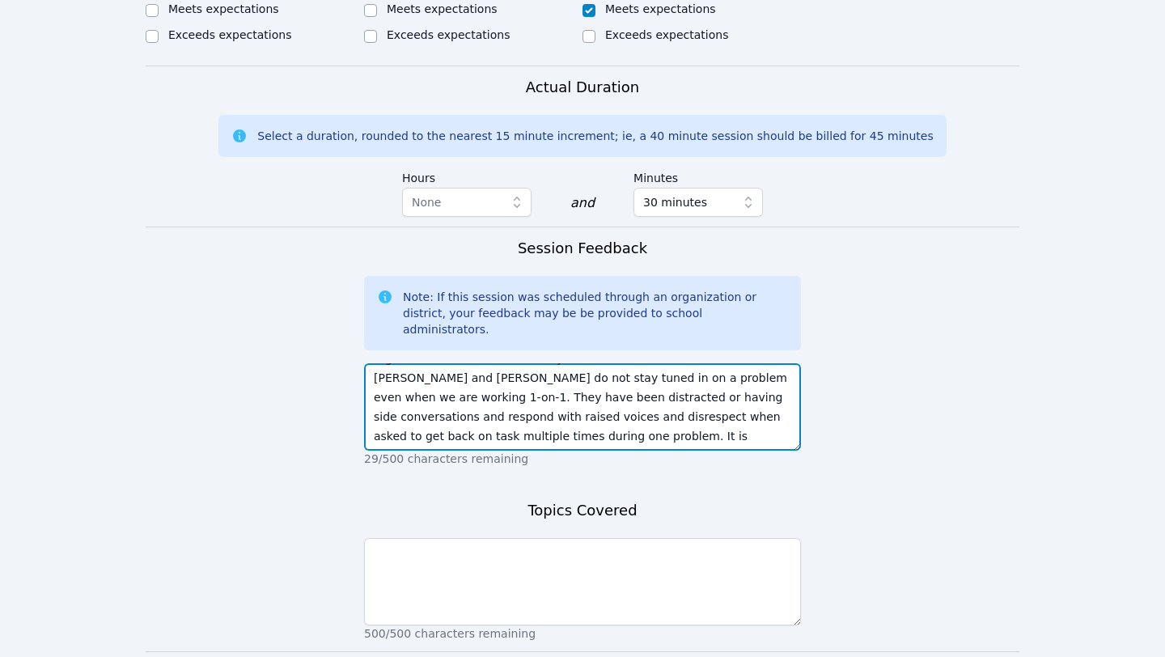
drag, startPoint x: 568, startPoint y: 391, endPoint x: 390, endPoint y: 375, distance: 178.6
click at [379, 380] on textarea "[DATE] we continued to talk about complementary and supplementary angles. We we…" at bounding box center [582, 406] width 437 height 87
drag, startPoint x: 673, startPoint y: 388, endPoint x: 407, endPoint y: 387, distance: 266.1
click at [407, 387] on textarea "[DATE] we continued to talk about complementary and supplementary angles. We we…" at bounding box center [582, 406] width 437 height 87
drag, startPoint x: 690, startPoint y: 384, endPoint x: 294, endPoint y: 387, distance: 395.5
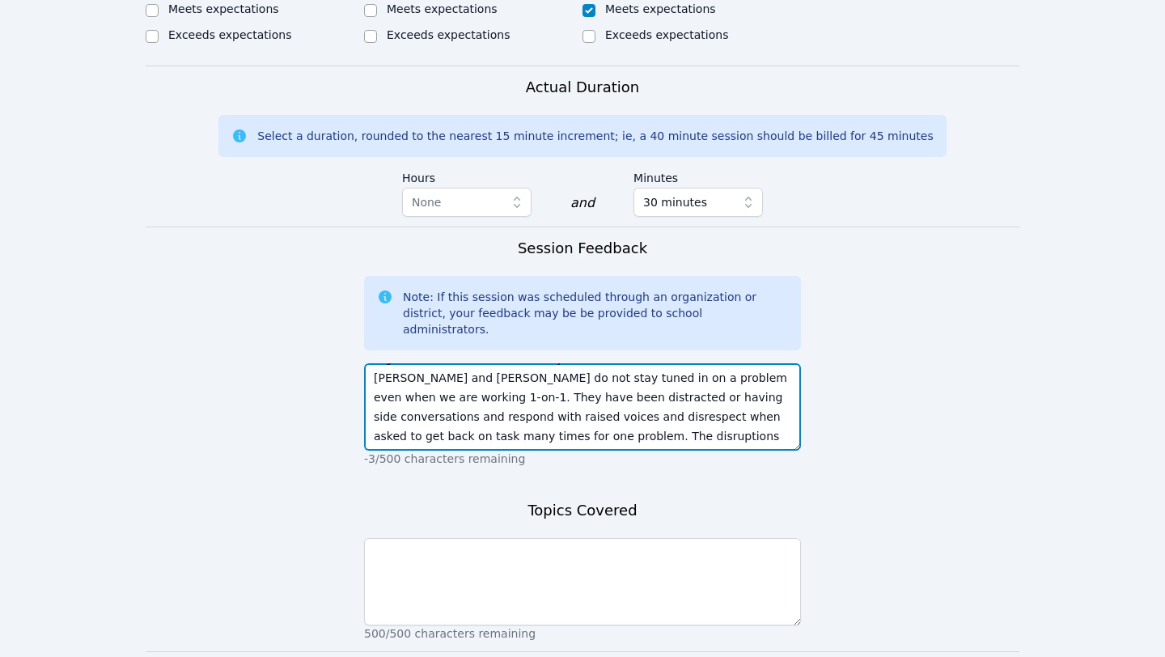
click at [294, 387] on form "Student Participation Do not enter a participation level for ABSENT students Ro…" at bounding box center [583, 82] width 874 height 1293
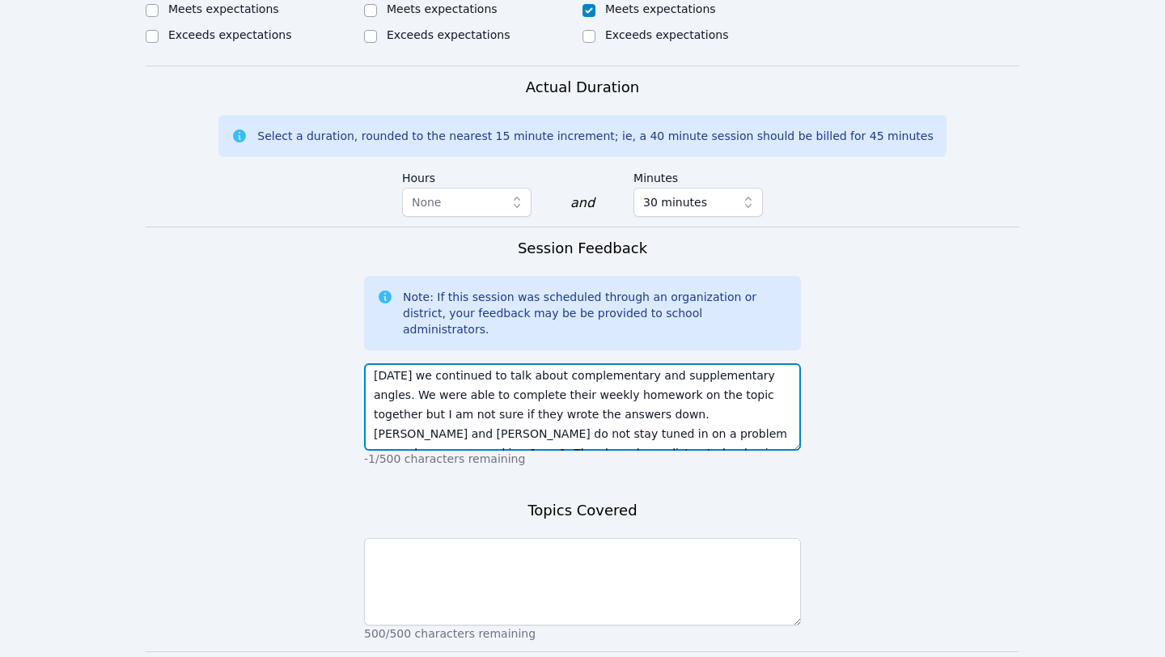
scroll to position [0, 0]
click at [590, 363] on textarea "[DATE] we continued to talk about complementary and supplementary angles. We we…" at bounding box center [582, 406] width 437 height 87
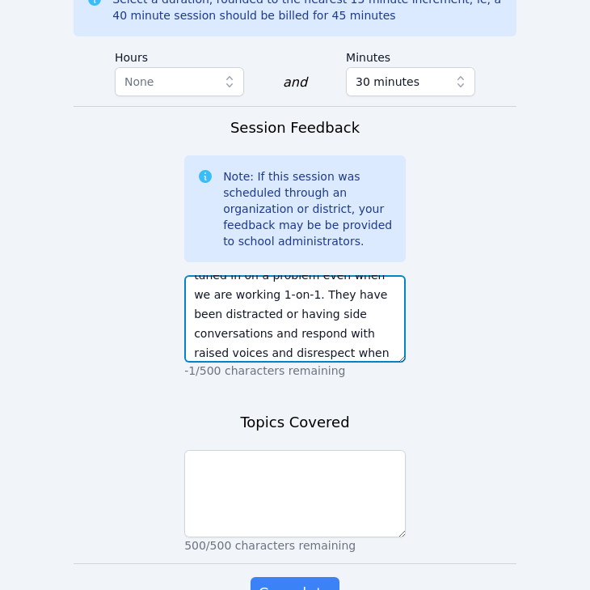
scroll to position [214, 0]
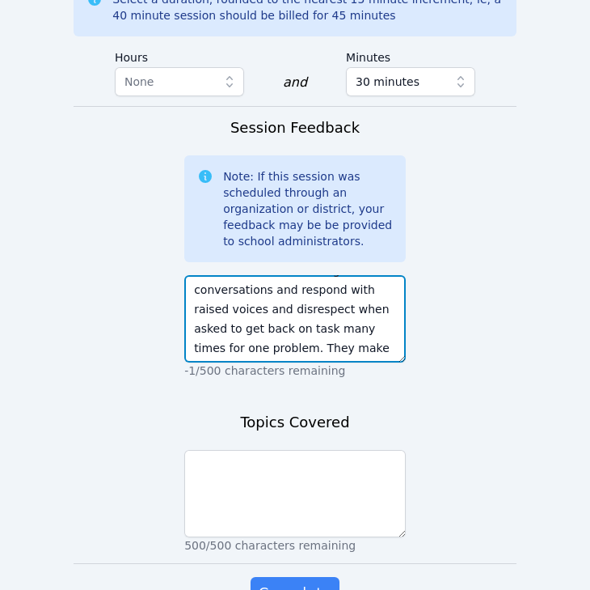
click at [381, 275] on textarea "[DATE] we continued to talk about complementary and supplementary angles. We we…" at bounding box center [295, 318] width 222 height 87
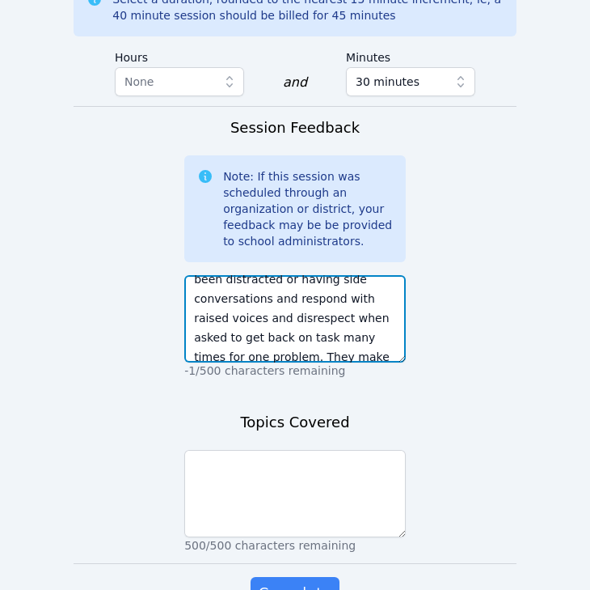
click at [286, 275] on textarea "[DATE] we continued to talk about complementary and supplementary angles. We we…" at bounding box center [295, 318] width 222 height 87
click at [285, 275] on textarea "[DATE] we continued to talk about complementary and supplementary angles. We we…" at bounding box center [295, 318] width 222 height 87
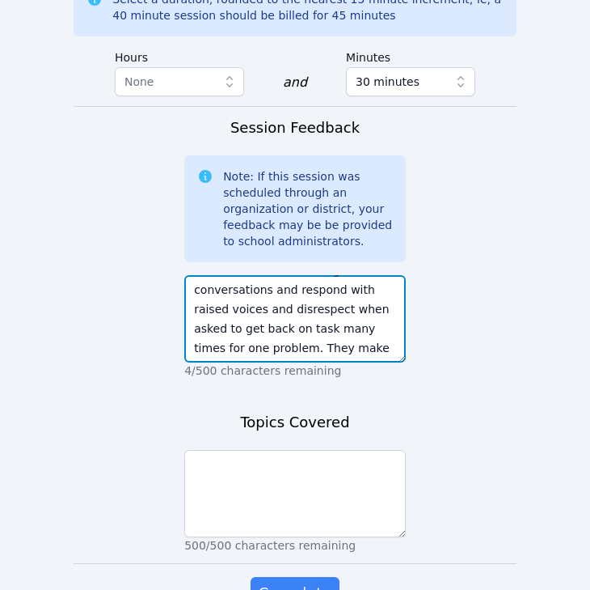
type textarea "[DATE] we continued to talk about complementary and supplementary angles. We we…"
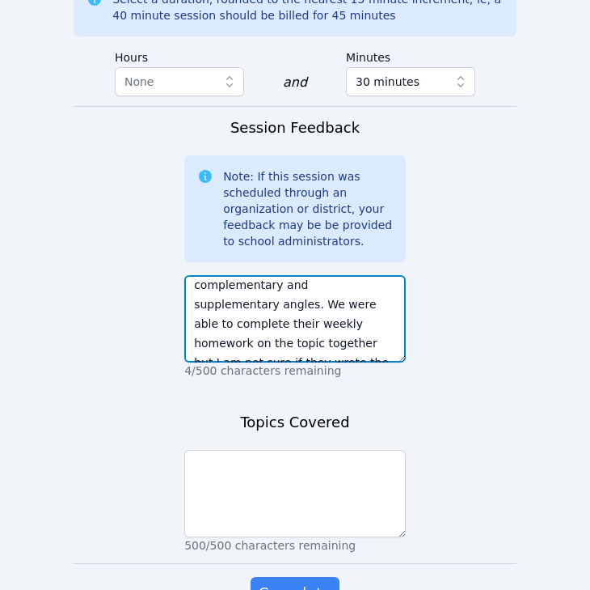
scroll to position [0, 0]
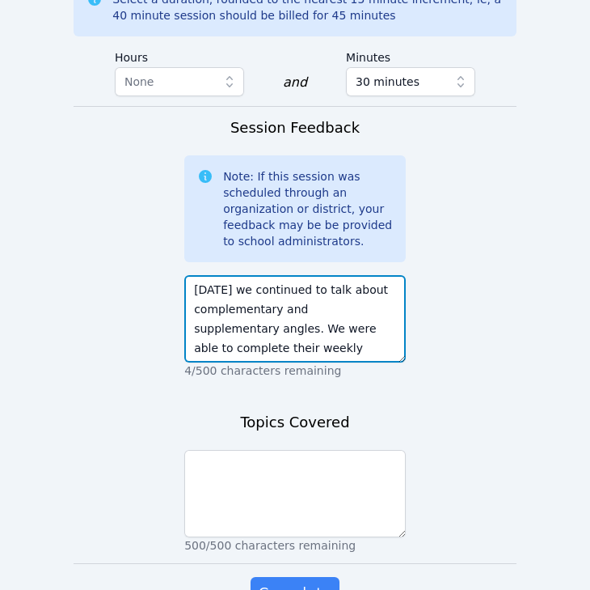
drag, startPoint x: 226, startPoint y: 226, endPoint x: 195, endPoint y: 214, distance: 34.1
click at [195, 275] on textarea "[DATE] we continued to talk about complementary and supplementary angles. We we…" at bounding box center [295, 318] width 222 height 87
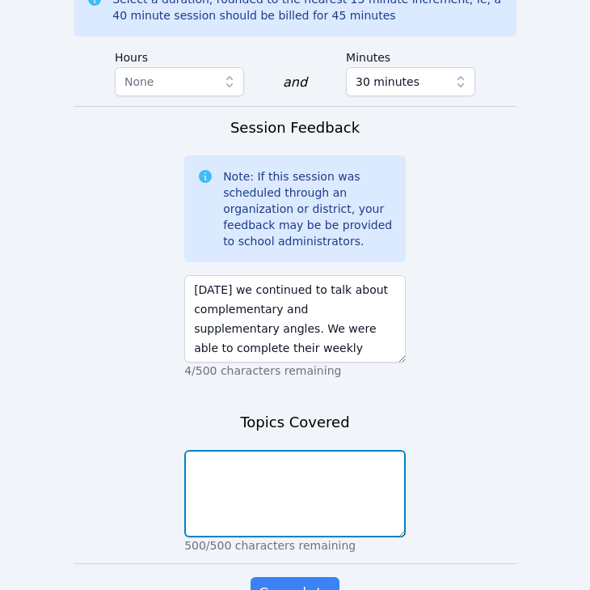
click at [261, 450] on textarea at bounding box center [295, 493] width 222 height 87
paste textarea "complementary and supplementary angles"
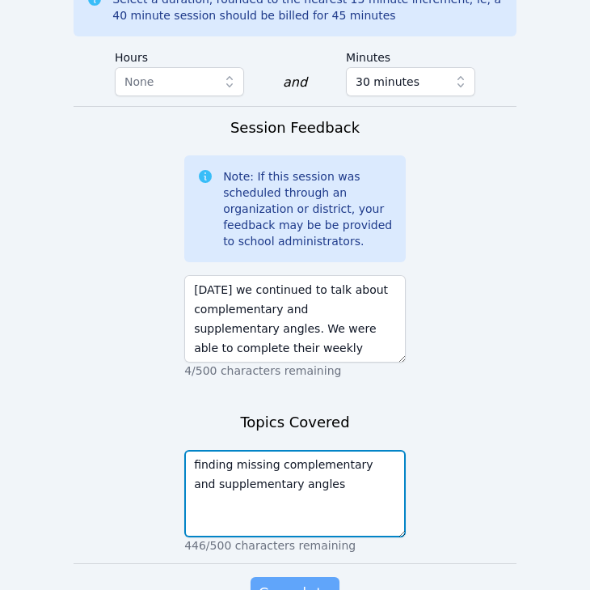
type textarea "finding missing complementary and supplementary angles"
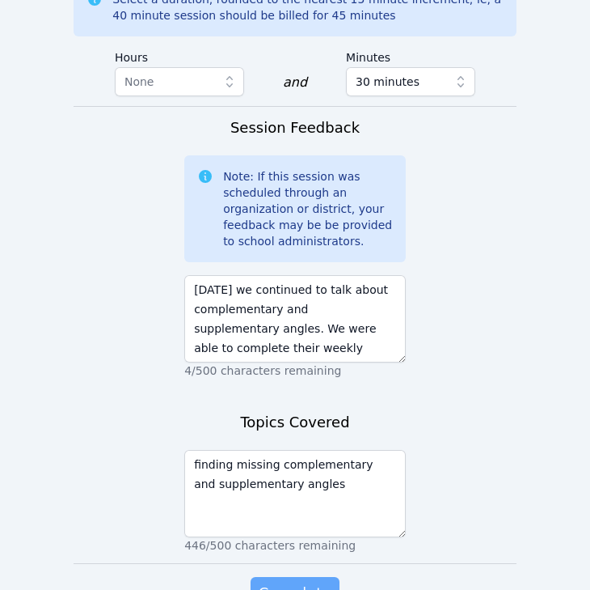
click at [313, 582] on span "Complete" at bounding box center [295, 593] width 73 height 23
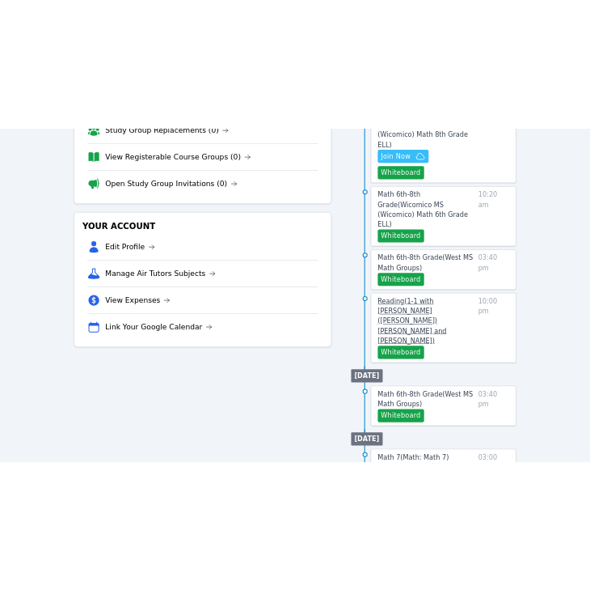
scroll to position [112, 0]
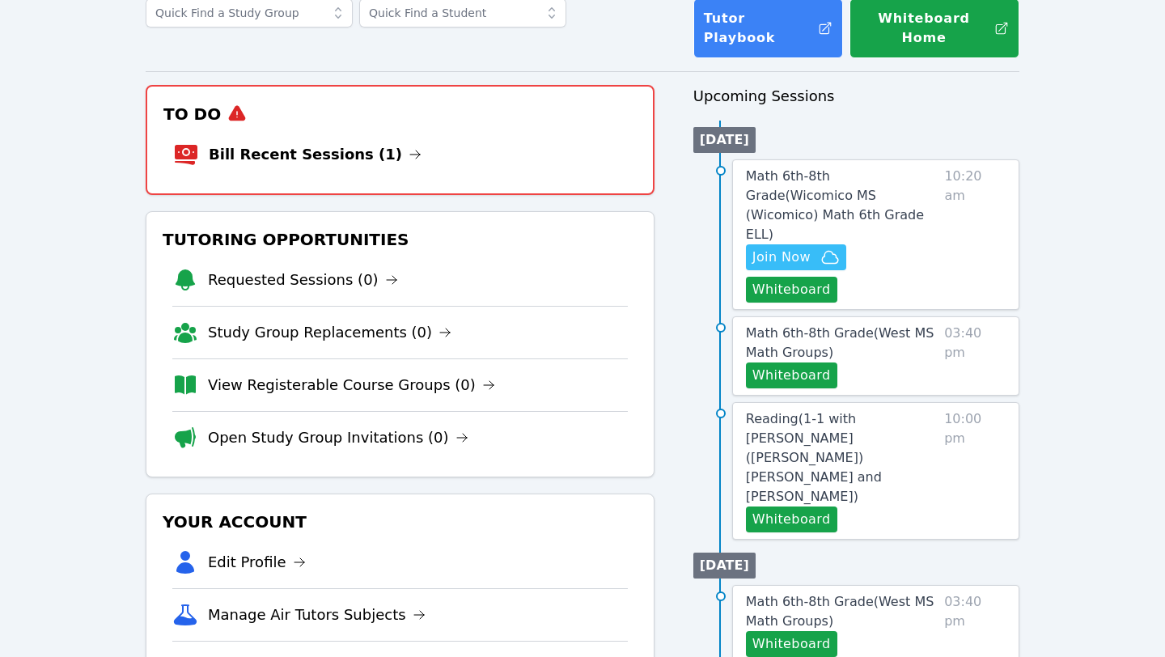
click at [791, 232] on div "Math 6th-8th Grade ( Wicomico MS (Wicomico) Math 6th Grade ELL ) Hidden Join No…" at bounding box center [875, 234] width 287 height 150
click at [791, 247] on span "Join Now" at bounding box center [781, 256] width 58 height 19
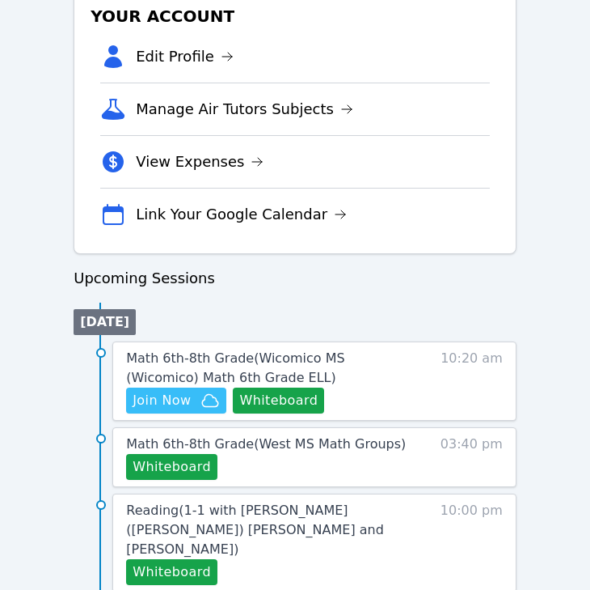
scroll to position [666, 0]
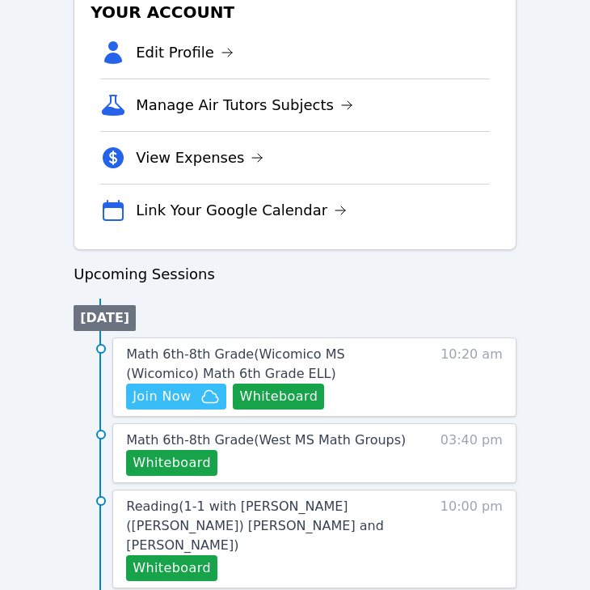
click at [235, 358] on span "Math 6th-8th Grade ( Wicomico MS (Wicomico) Math 6th Grade ELL )" at bounding box center [235, 363] width 218 height 35
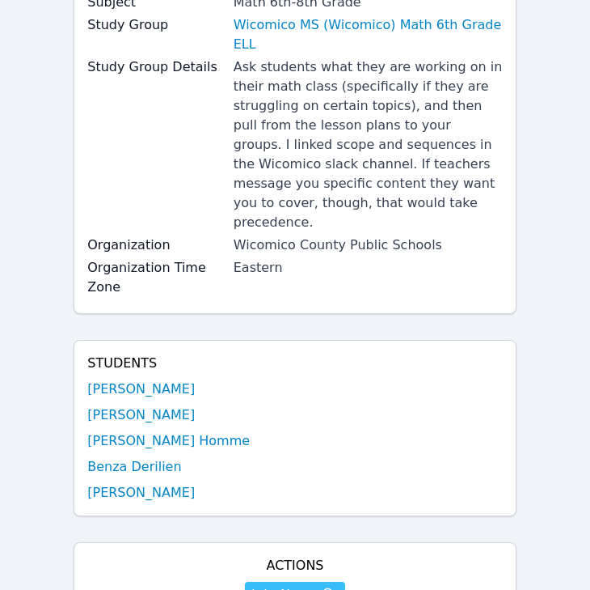
scroll to position [212, 0]
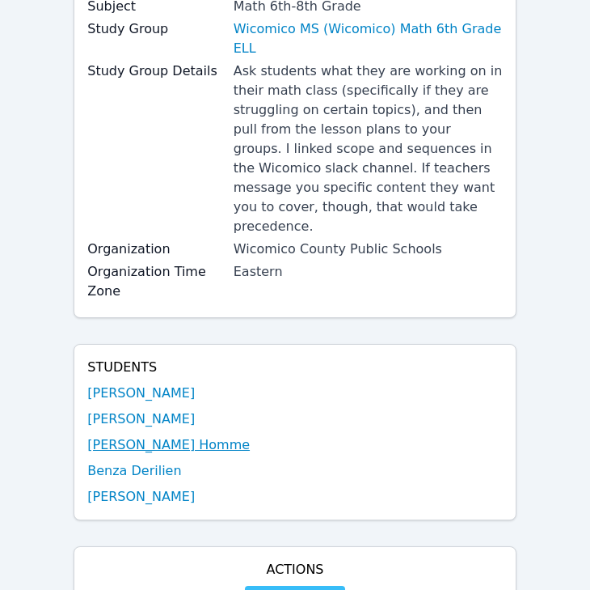
click at [100, 435] on link "Samuel Petit Homme" at bounding box center [168, 444] width 163 height 19
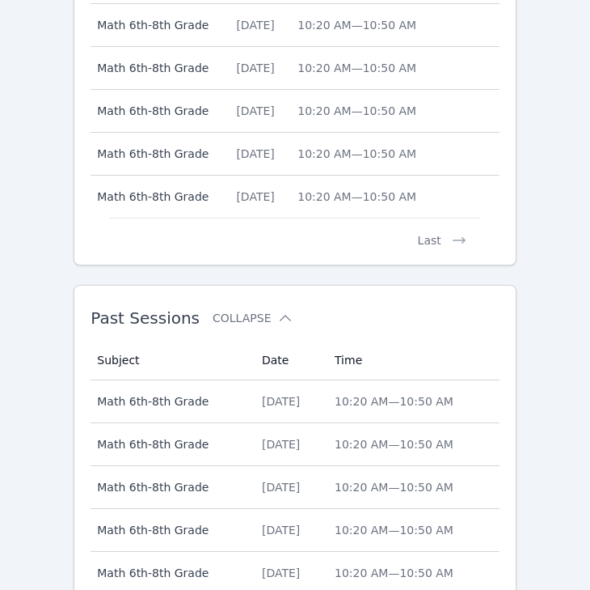
scroll to position [1035, 0]
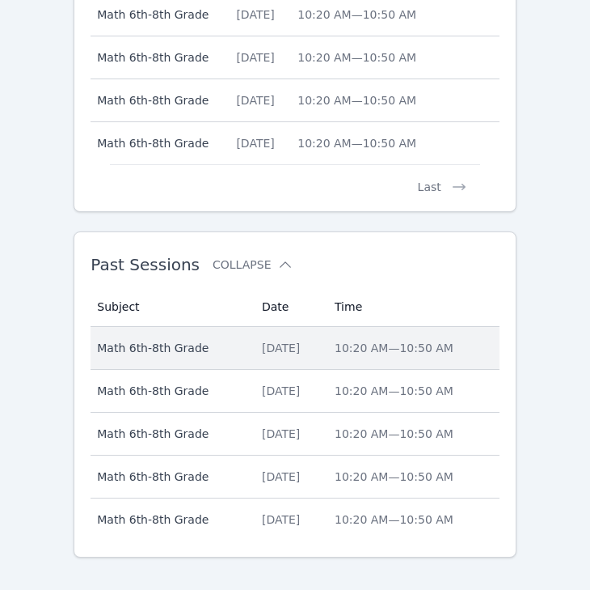
click at [280, 340] on div "Wed Sep 24" at bounding box center [288, 348] width 53 height 16
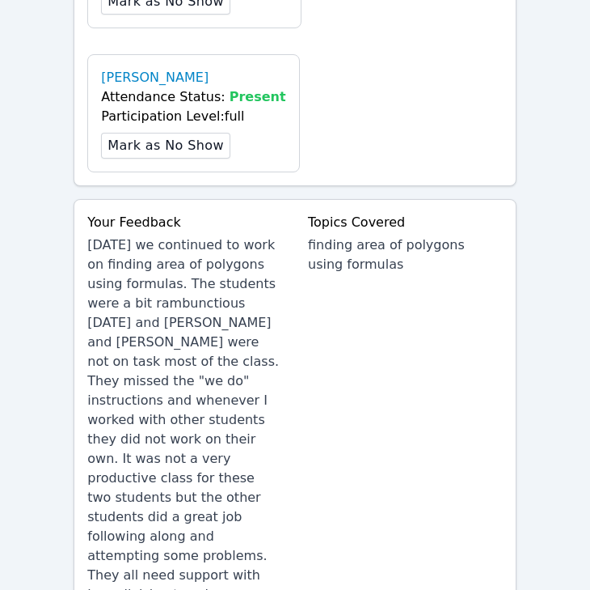
scroll to position [1682, 0]
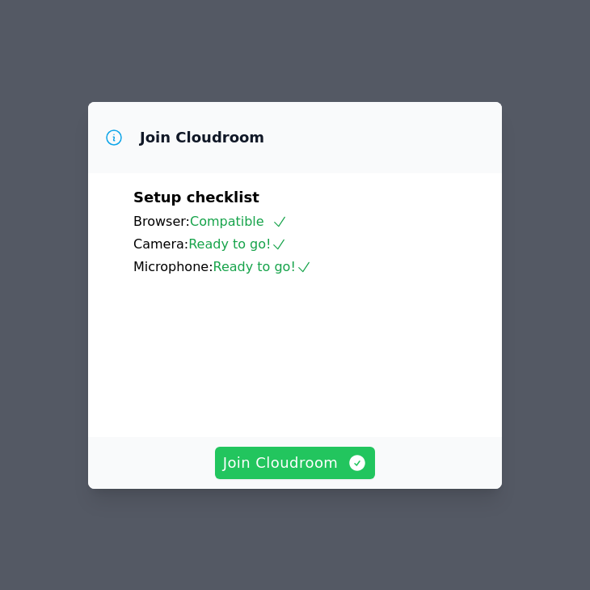
click at [310, 474] on span "Join Cloudroom" at bounding box center [295, 462] width 145 height 23
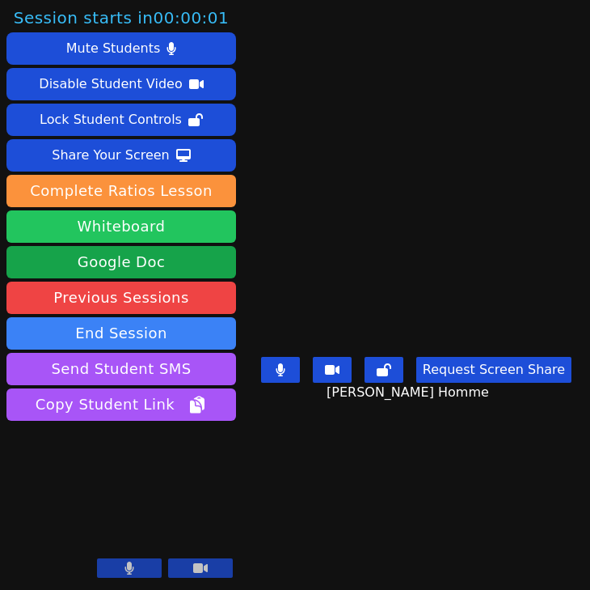
click at [201, 224] on button "Whiteboard" at bounding box center [121, 226] width 230 height 32
click at [0, 0] on aside "Session starts in 00:00:01 Mute Students Disable Student Video Lock Student Con…" at bounding box center [121, 295] width 243 height 590
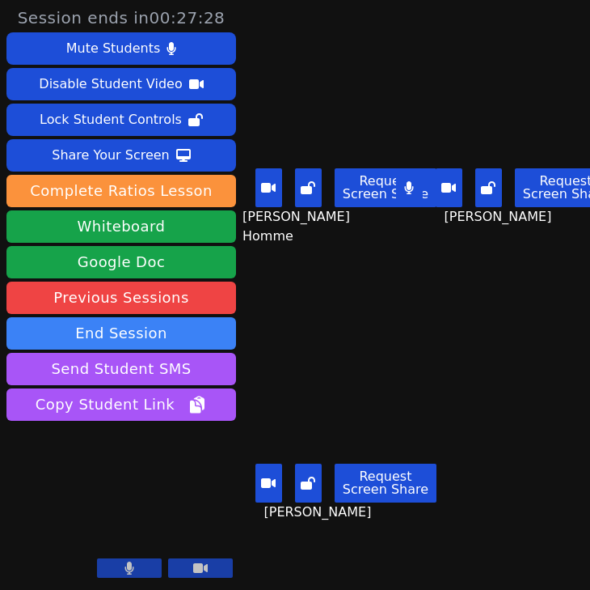
click at [421, 190] on button at bounding box center [409, 187] width 27 height 39
click at [243, 193] on button at bounding box center [229, 187] width 27 height 39
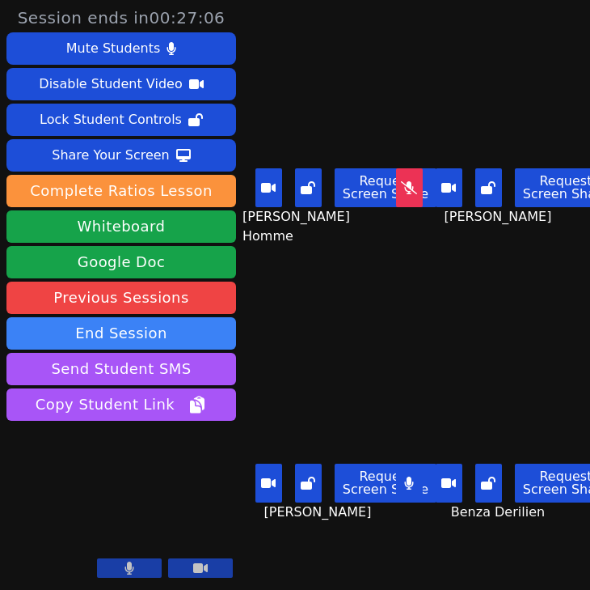
click at [243, 188] on button at bounding box center [229, 187] width 27 height 39
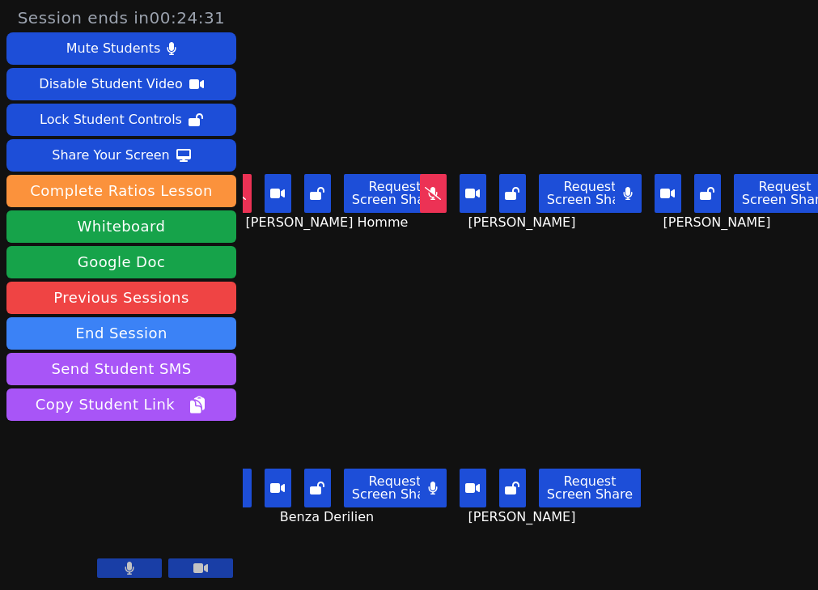
click at [445, 484] on button at bounding box center [433, 487] width 27 height 39
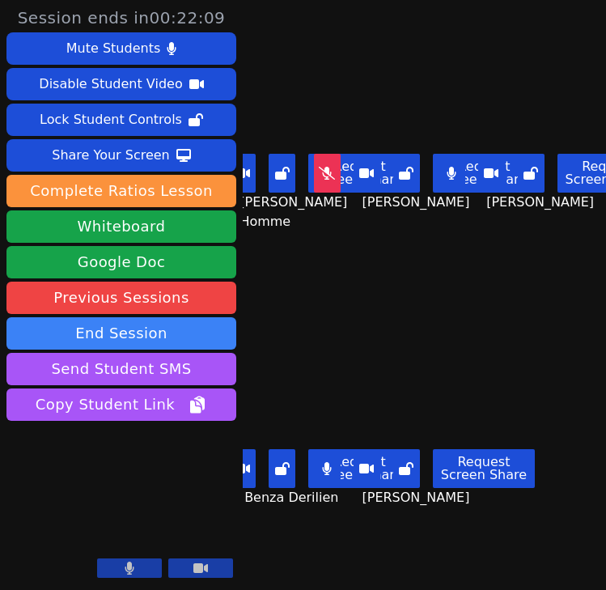
click at [332, 467] on icon at bounding box center [327, 468] width 10 height 13
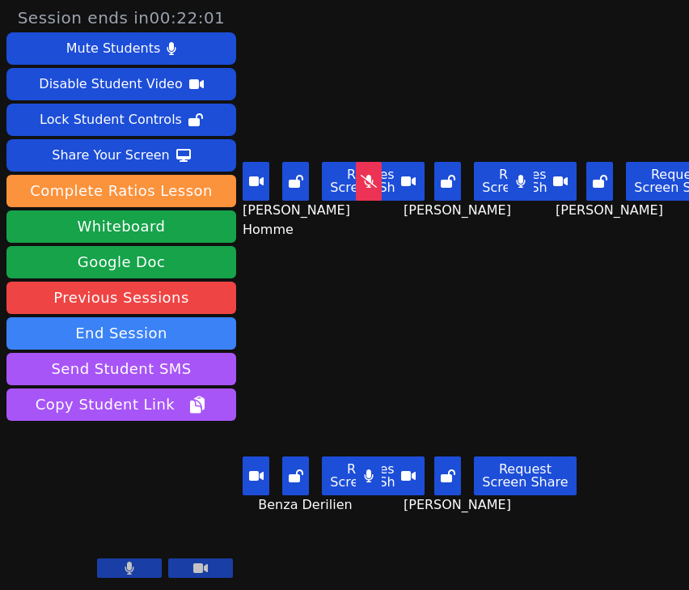
click at [374, 476] on icon at bounding box center [369, 475] width 10 height 13
click at [370, 479] on icon at bounding box center [369, 475] width 16 height 13
click at [370, 485] on button at bounding box center [369, 475] width 27 height 39
click at [453, 480] on icon at bounding box center [448, 475] width 15 height 13
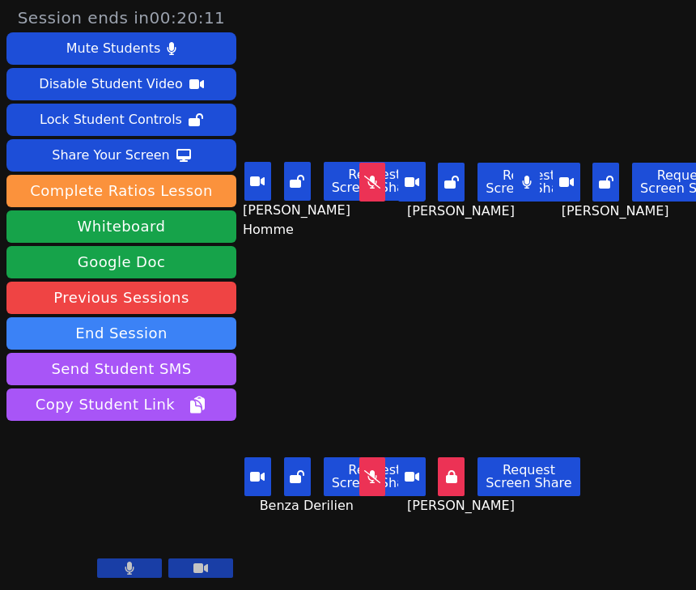
click at [649, 273] on div "Benndji Deshommes Request Screen Share Benndji Deshommes" at bounding box center [623, 147] width 145 height 295
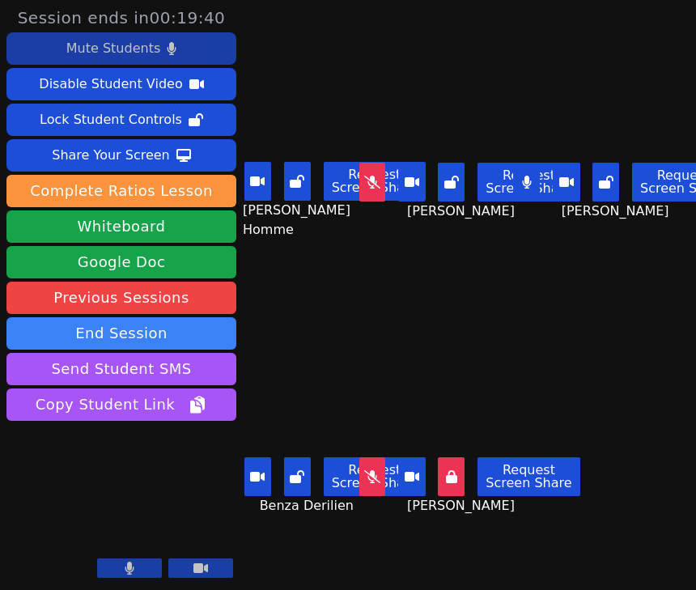
click at [129, 47] on div "Mute Students" at bounding box center [113, 49] width 94 height 26
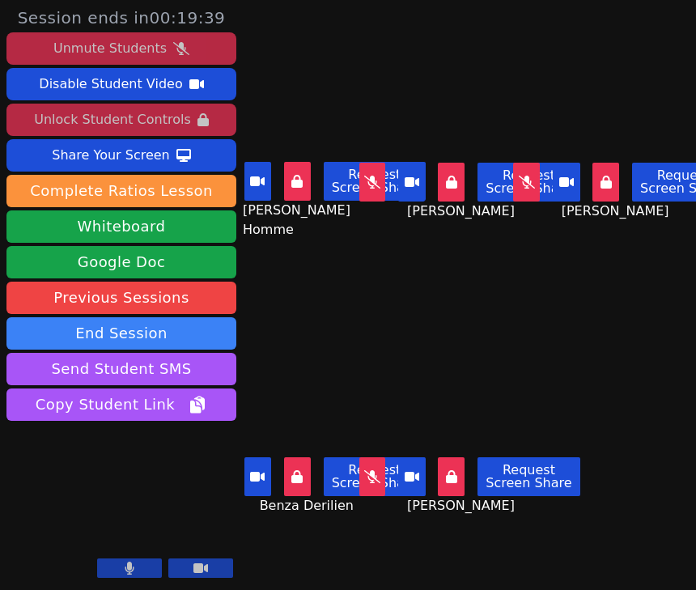
click at [124, 125] on div "Unlock Student Controls" at bounding box center [112, 120] width 156 height 26
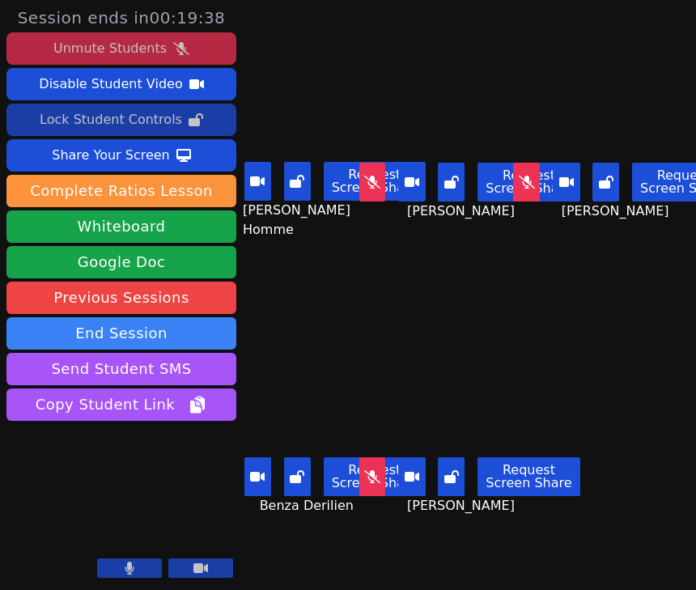
click at [124, 125] on div "Lock Student Controls" at bounding box center [111, 120] width 142 height 26
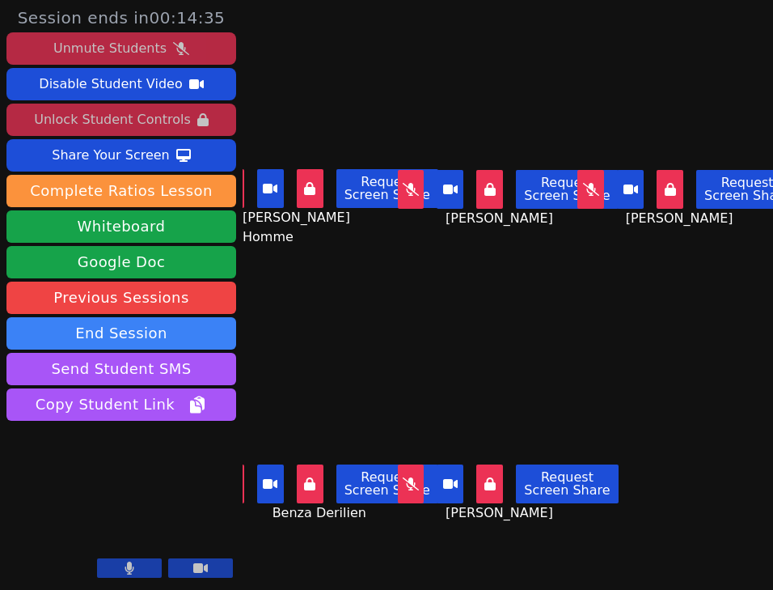
click at [244, 198] on button at bounding box center [231, 188] width 27 height 39
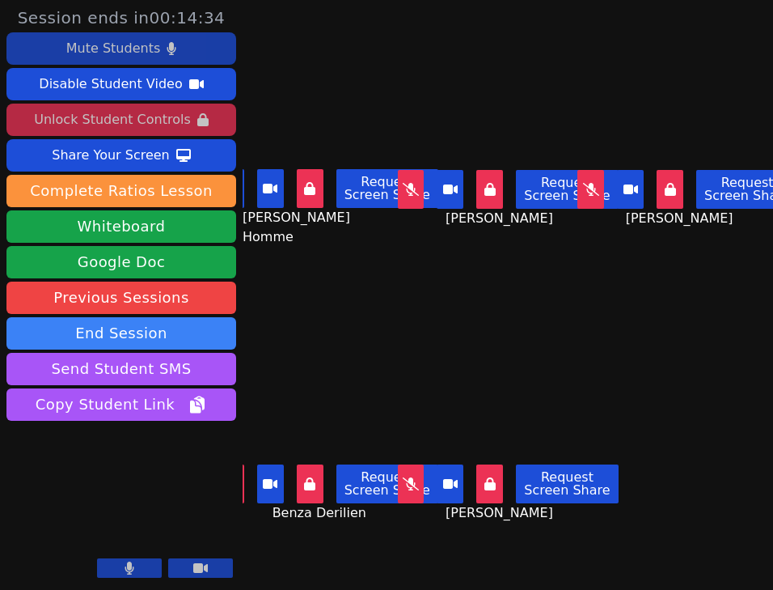
click at [318, 197] on button at bounding box center [310, 188] width 27 height 39
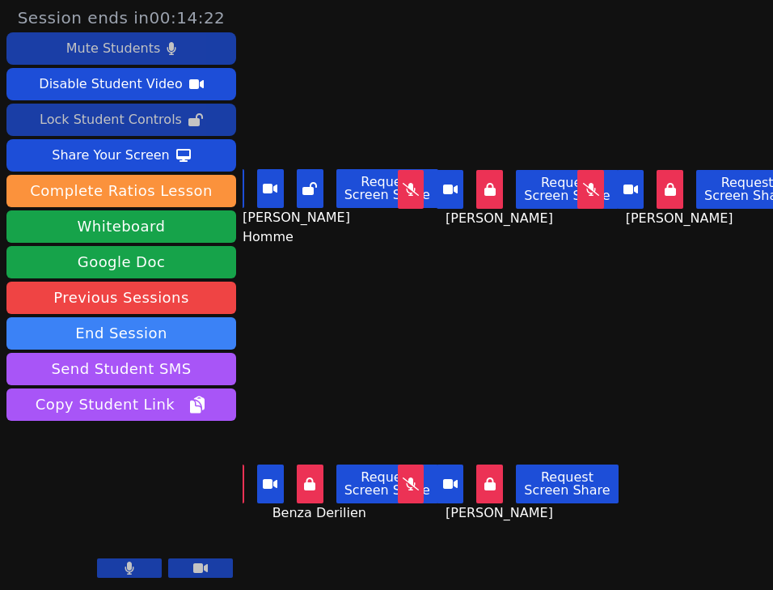
click at [243, 188] on button at bounding box center [231, 188] width 27 height 39
click at [602, 190] on button at bounding box center [590, 189] width 27 height 39
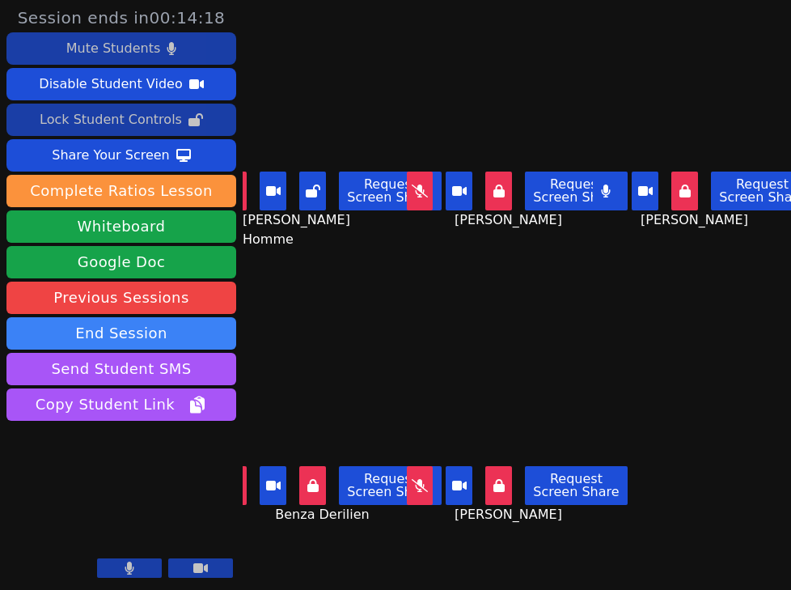
click at [603, 201] on button at bounding box center [606, 190] width 27 height 39
click at [103, 56] on div "Mute Students" at bounding box center [113, 49] width 94 height 26
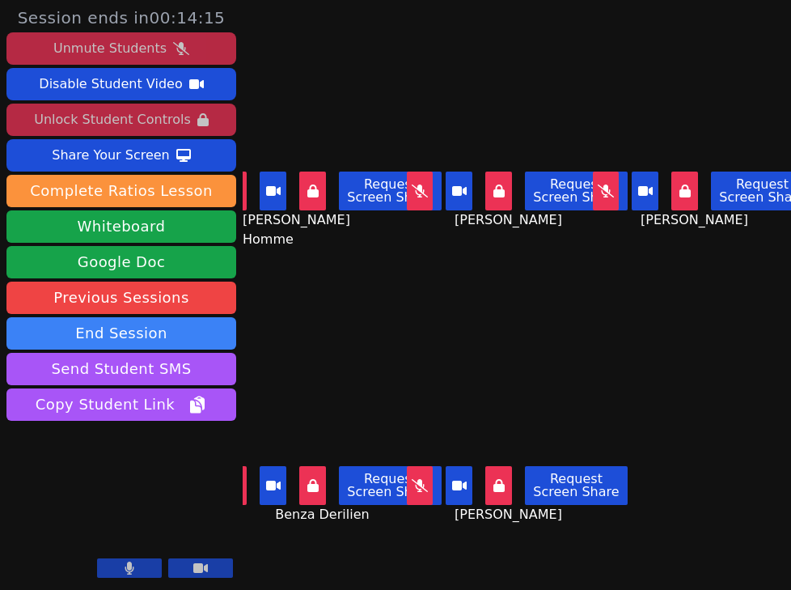
click at [104, 55] on div "Unmute Students" at bounding box center [109, 49] width 113 height 26
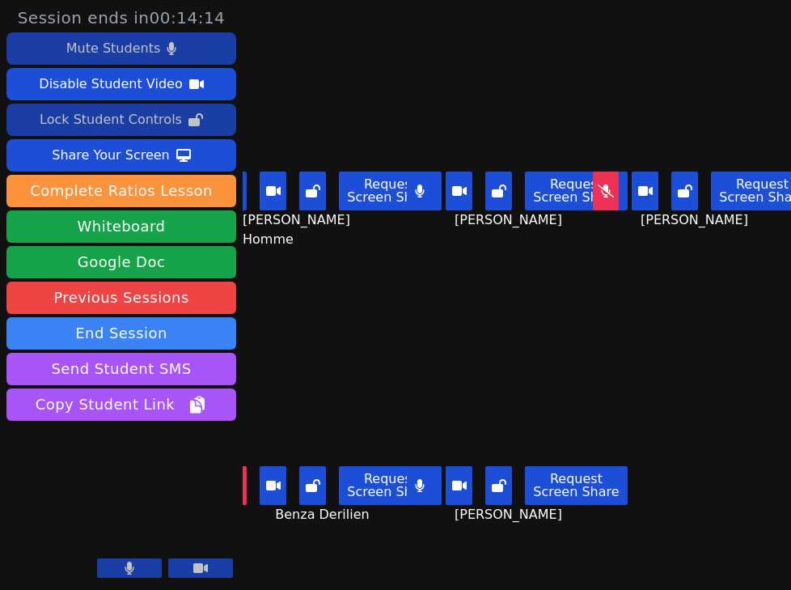
click at [137, 113] on div "Lock Student Controls" at bounding box center [111, 120] width 142 height 26
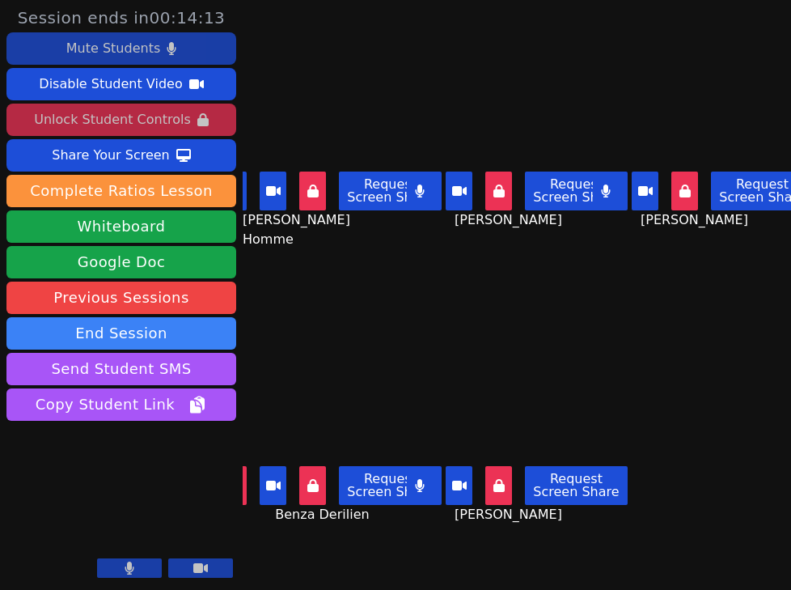
click at [137, 113] on div "Unlock Student Controls" at bounding box center [112, 120] width 156 height 26
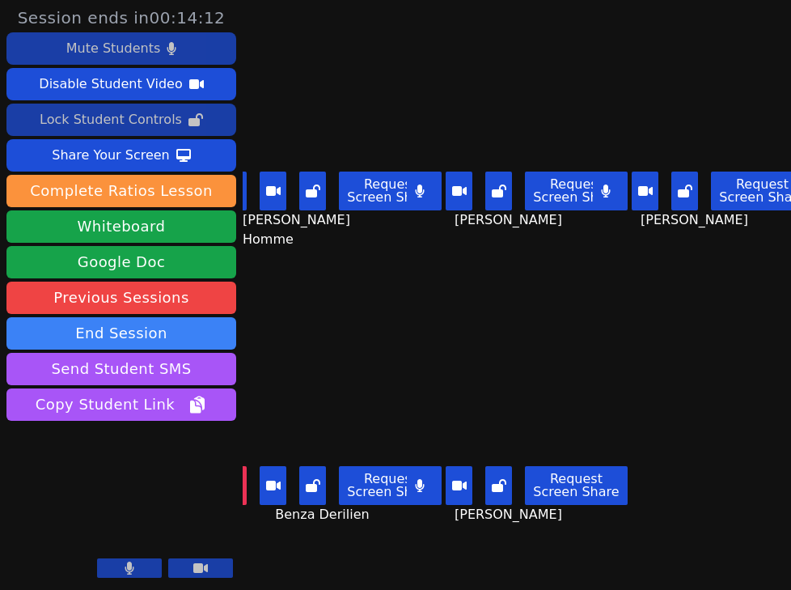
click at [137, 113] on div "Lock Student Controls" at bounding box center [111, 120] width 142 height 26
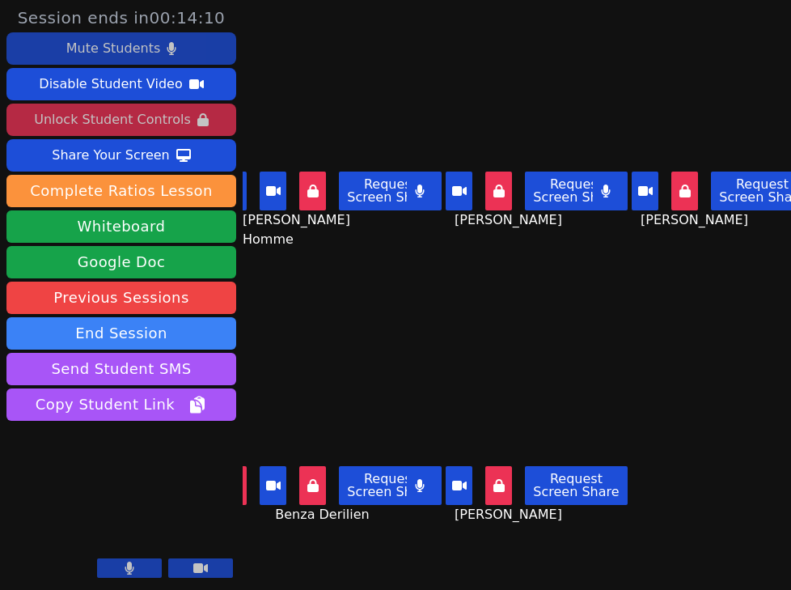
click at [412, 279] on div "Samuel Petit Homme Request Screen Share Samuel Petit Homme" at bounding box center [331, 147] width 176 height 295
click at [164, 125] on div "Unlock Student Controls" at bounding box center [112, 120] width 156 height 26
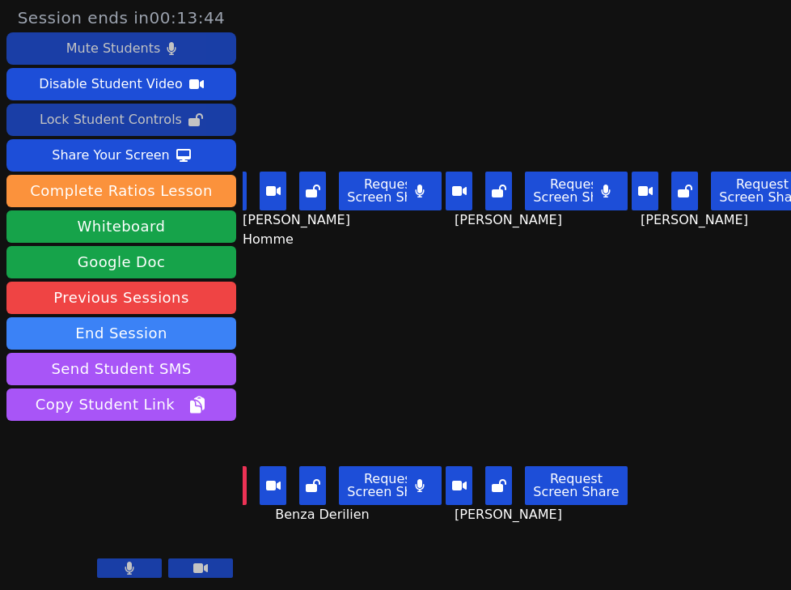
click at [129, 54] on div "Mute Students" at bounding box center [113, 49] width 94 height 26
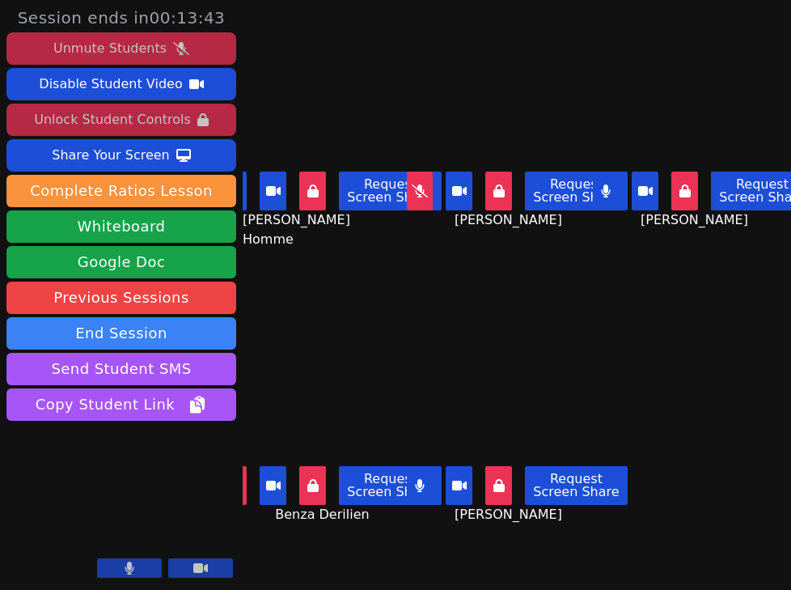
click at [162, 121] on div "Unlock Student Controls" at bounding box center [112, 120] width 156 height 26
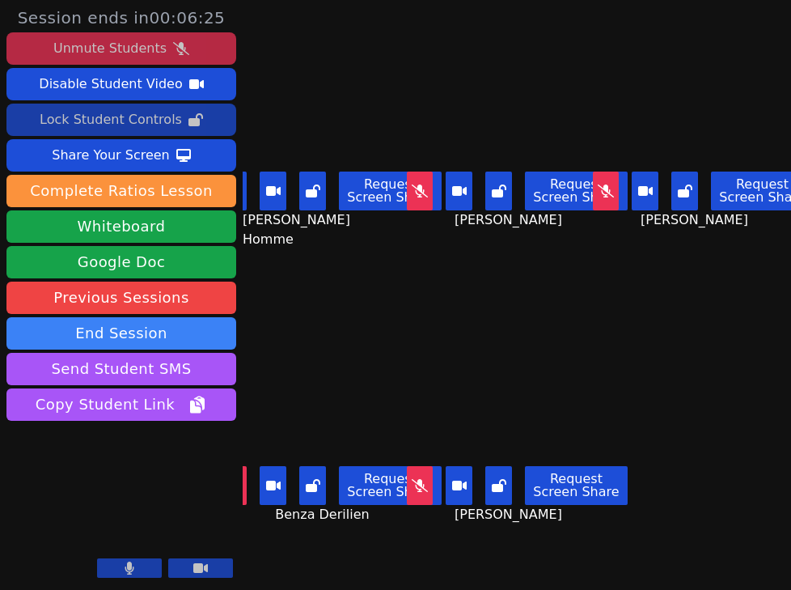
click at [246, 481] on button at bounding box center [234, 485] width 27 height 39
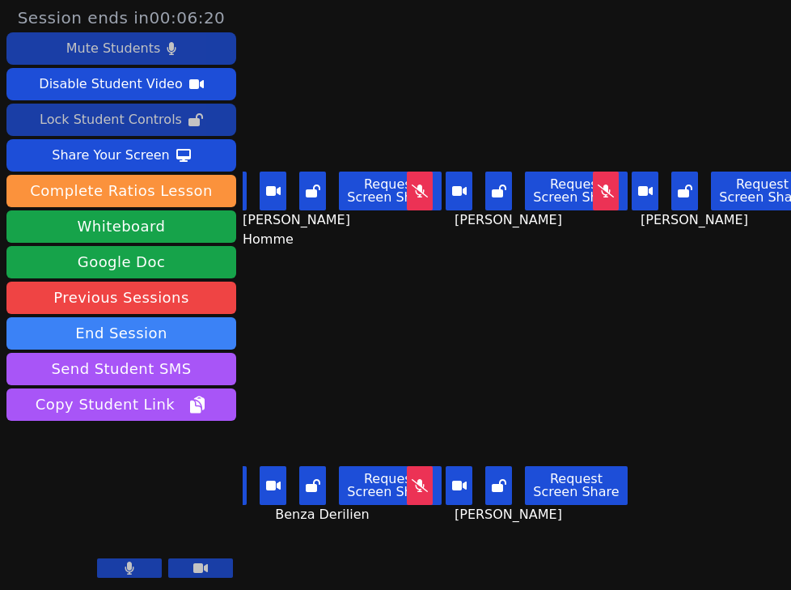
click at [246, 489] on button at bounding box center [234, 485] width 27 height 39
click at [657, 348] on main "Samuel Petit Homme Request Screen Share Samuel Petit Homme Ruth Joseph Request …" at bounding box center [517, 295] width 548 height 590
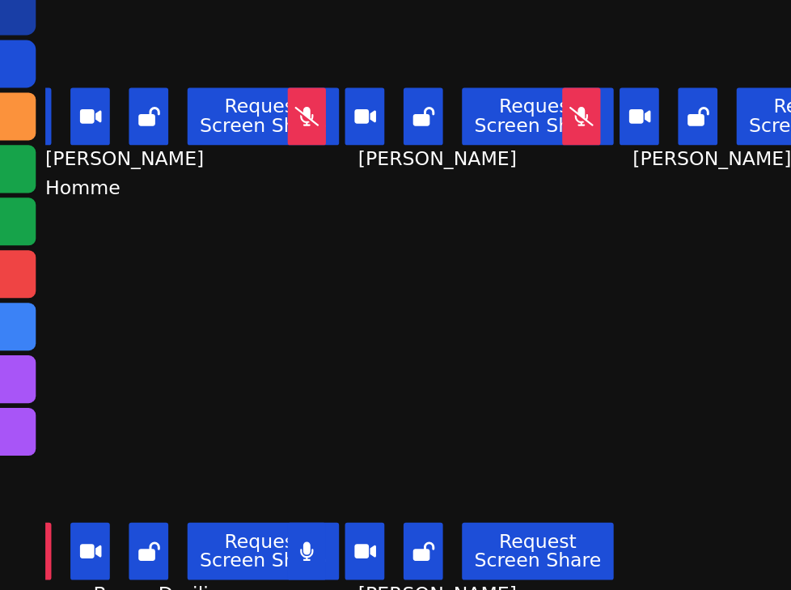
click at [245, 479] on button at bounding box center [234, 485] width 27 height 39
click at [423, 192] on icon at bounding box center [420, 190] width 16 height 13
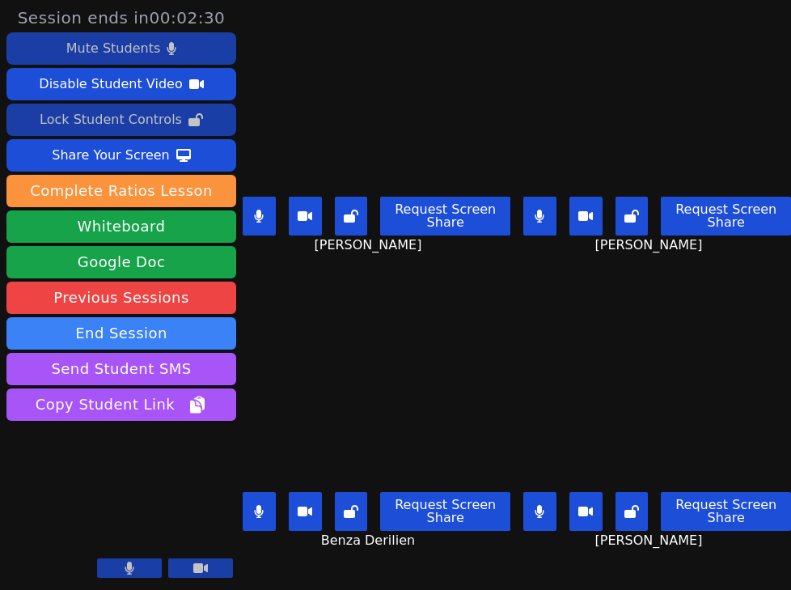
click at [130, 54] on div "Mute Students" at bounding box center [113, 49] width 94 height 26
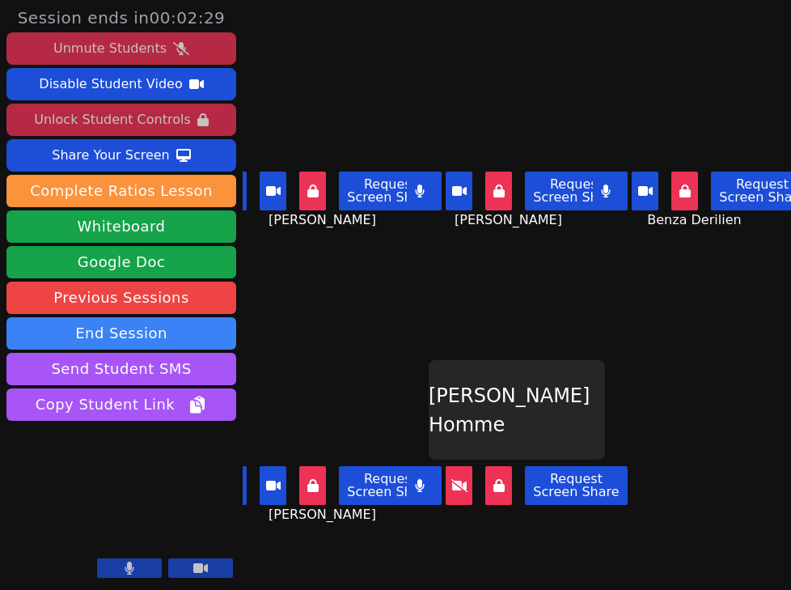
click at [129, 110] on div "Unlock Student Controls" at bounding box center [112, 120] width 156 height 26
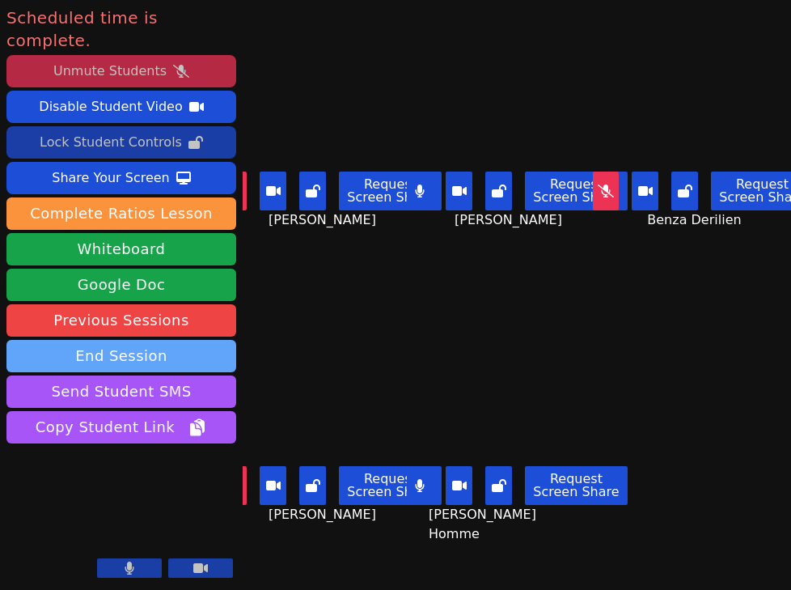
click at [208, 340] on button "End Session" at bounding box center [121, 356] width 230 height 32
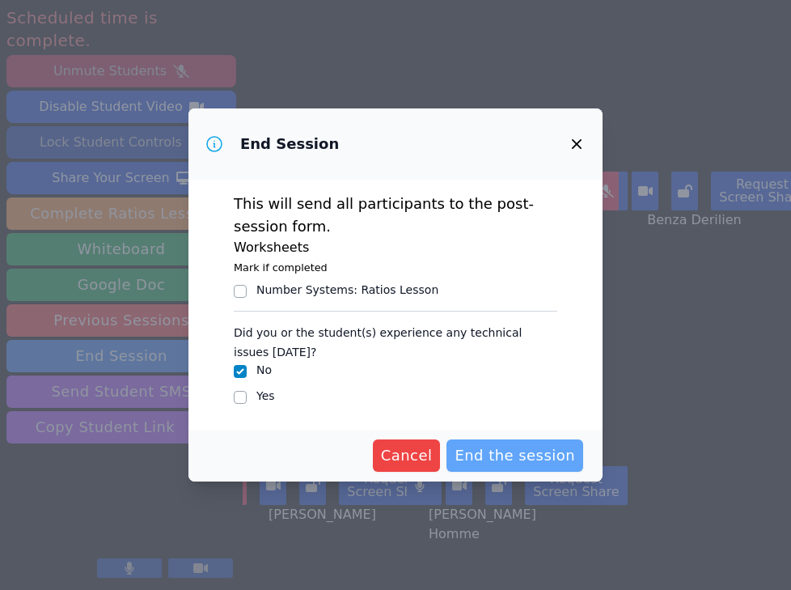
click at [497, 465] on span "End the session" at bounding box center [515, 455] width 121 height 23
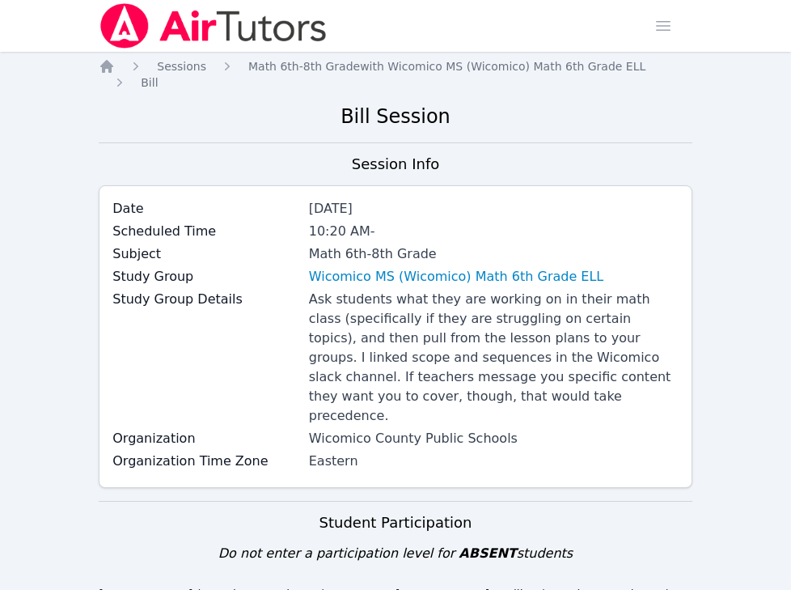
scroll to position [553, 0]
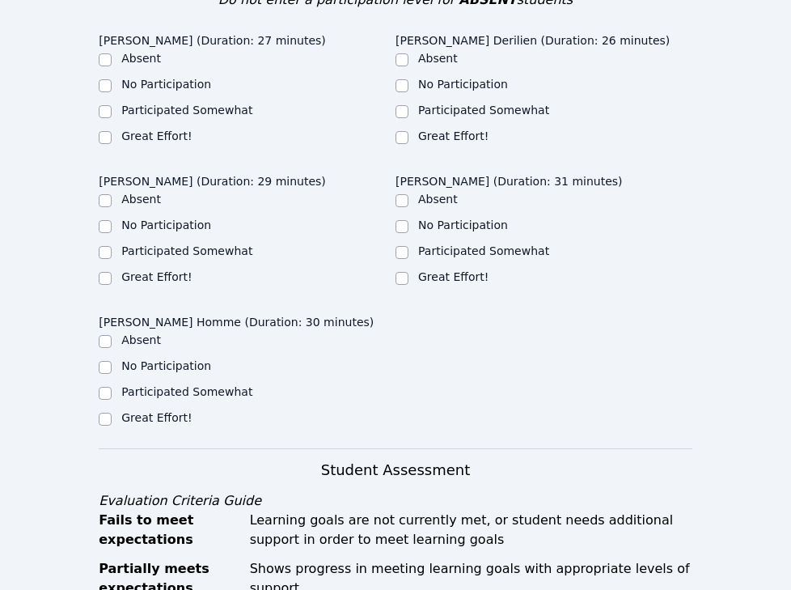
click at [168, 129] on label "Great Effort!" at bounding box center [156, 135] width 70 height 13
click at [112, 131] on input "Great Effort!" at bounding box center [105, 137] width 13 height 13
checkbox input "true"
click at [445, 129] on label "Great Effort!" at bounding box center [453, 135] width 70 height 13
click at [408, 131] on input "Great Effort!" at bounding box center [402, 137] width 13 height 13
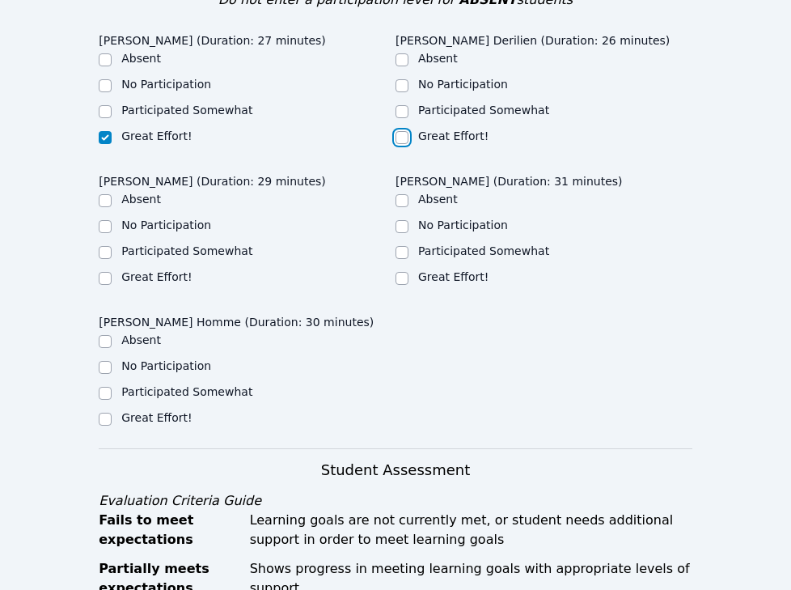
checkbox input "true"
click at [434, 256] on div "Ruth Joseph (Duration: 31 minutes) Absent No Participation Participated Somewha…" at bounding box center [544, 232] width 297 height 131
click at [430, 270] on label "Great Effort!" at bounding box center [453, 276] width 70 height 13
click at [408, 272] on input "Great Effort!" at bounding box center [402, 278] width 13 height 13
checkbox input "true"
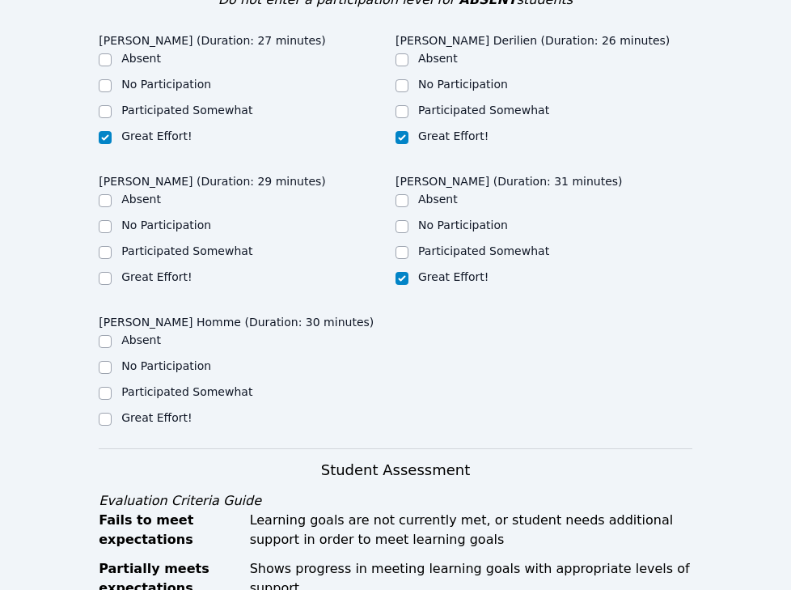
click at [133, 270] on label "Great Effort!" at bounding box center [156, 276] width 70 height 13
click at [112, 272] on input "Great Effort!" at bounding box center [105, 278] width 13 height 13
checkbox input "true"
click at [133, 411] on label "Great Effort!" at bounding box center [156, 417] width 70 height 13
click at [112, 412] on input "Great Effort!" at bounding box center [105, 418] width 13 height 13
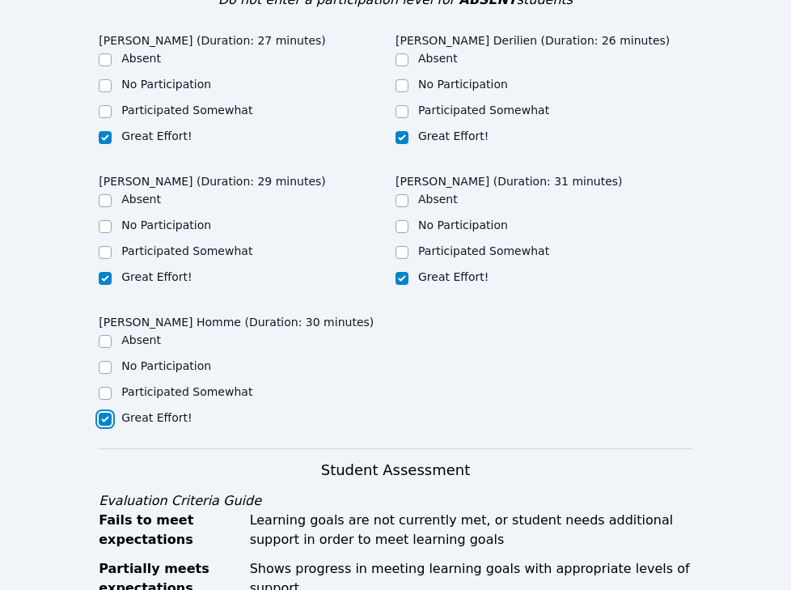
checkbox input "true"
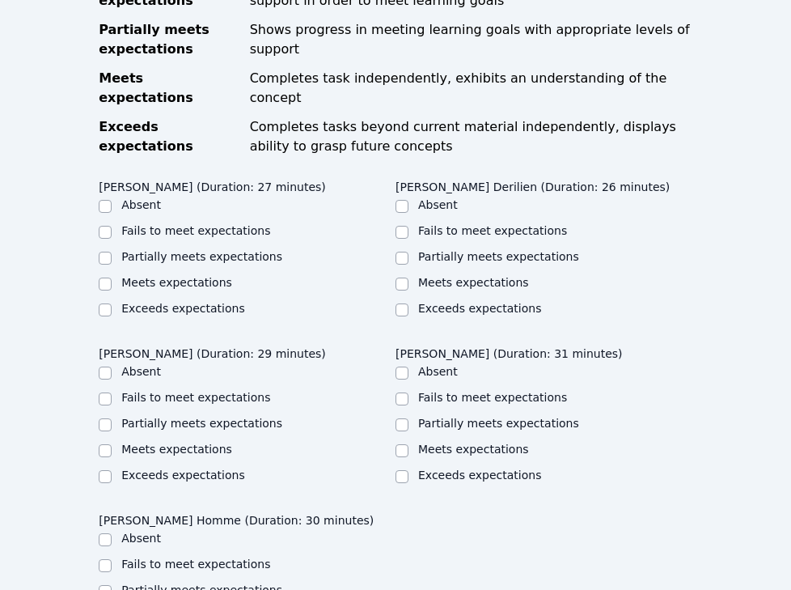
scroll to position [1107, 0]
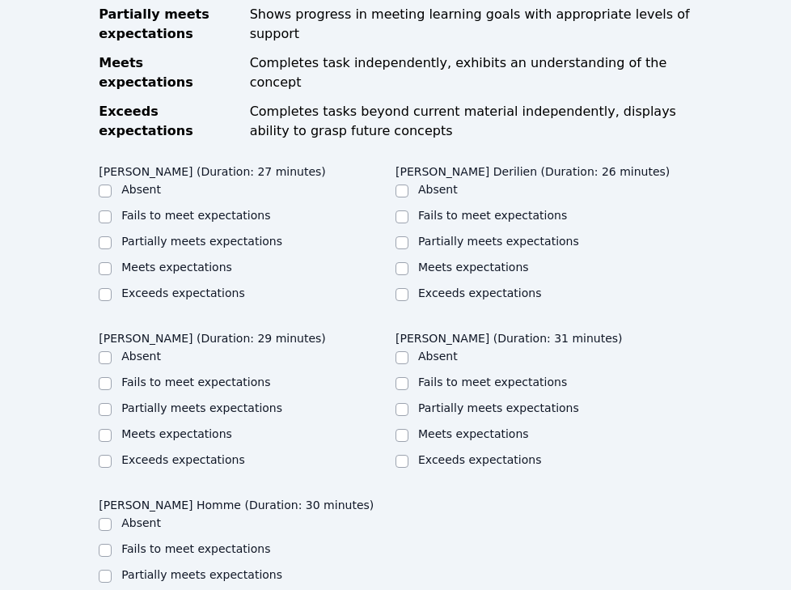
click at [156, 259] on div "Meets expectations" at bounding box center [247, 268] width 297 height 19
click at [155, 260] on label "Meets expectations" at bounding box center [176, 266] width 111 height 13
click at [112, 262] on input "Meets expectations" at bounding box center [105, 268] width 13 height 13
checkbox input "true"
click at [432, 201] on ul "Absent Fails to meet expectations Partially meets expectations Meets expectatio…" at bounding box center [544, 242] width 297 height 123
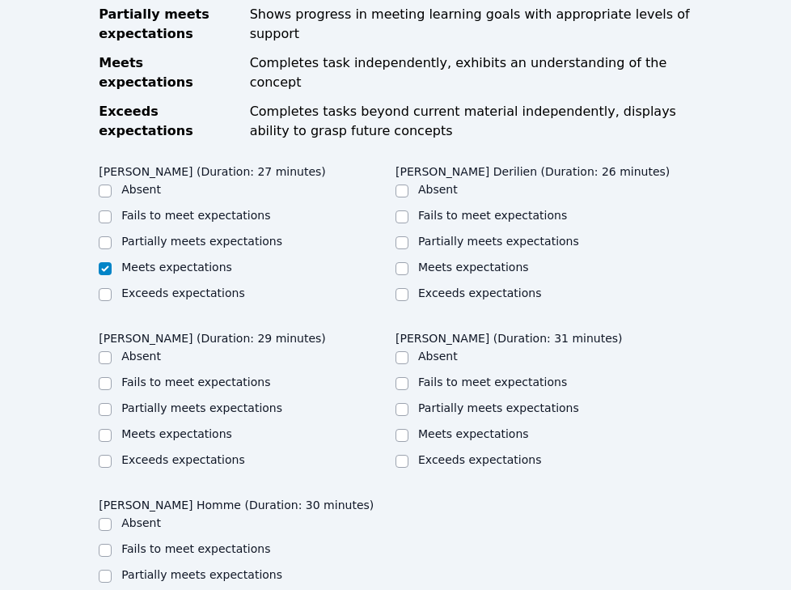
click at [433, 259] on div "Meets expectations" at bounding box center [544, 268] width 297 height 19
click at [432, 200] on ul "Absent Fails to meet expectations Partially meets expectations Meets expectatio…" at bounding box center [544, 242] width 297 height 123
click at [432, 260] on label "Meets expectations" at bounding box center [473, 266] width 111 height 13
click at [408, 262] on input "Meets expectations" at bounding box center [402, 268] width 13 height 13
checkbox input "true"
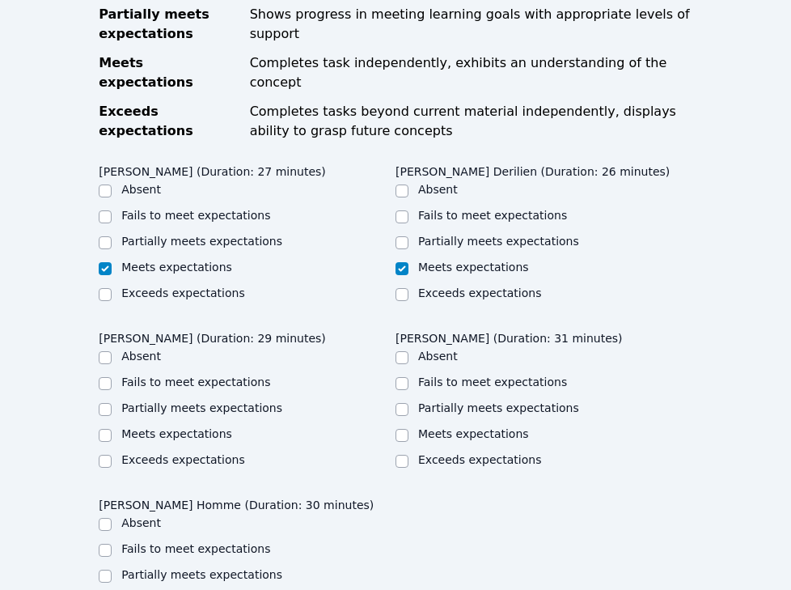
click at [423, 427] on label "Meets expectations" at bounding box center [473, 433] width 111 height 13
click at [408, 429] on input "Meets expectations" at bounding box center [402, 435] width 13 height 13
checkbox input "true"
click at [133, 427] on label "Meets expectations" at bounding box center [176, 433] width 111 height 13
click at [112, 429] on input "Meets expectations" at bounding box center [105, 435] width 13 height 13
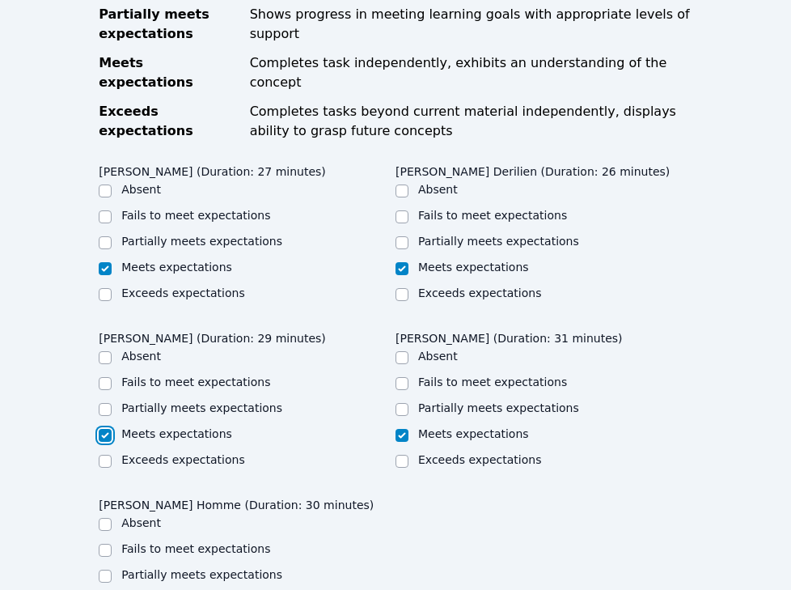
checkbox input "true"
click at [145, 401] on label "Partially meets expectations" at bounding box center [201, 407] width 161 height 13
click at [112, 403] on input "Partially meets expectations" at bounding box center [105, 409] width 13 height 13
checkbox input "true"
checkbox input "false"
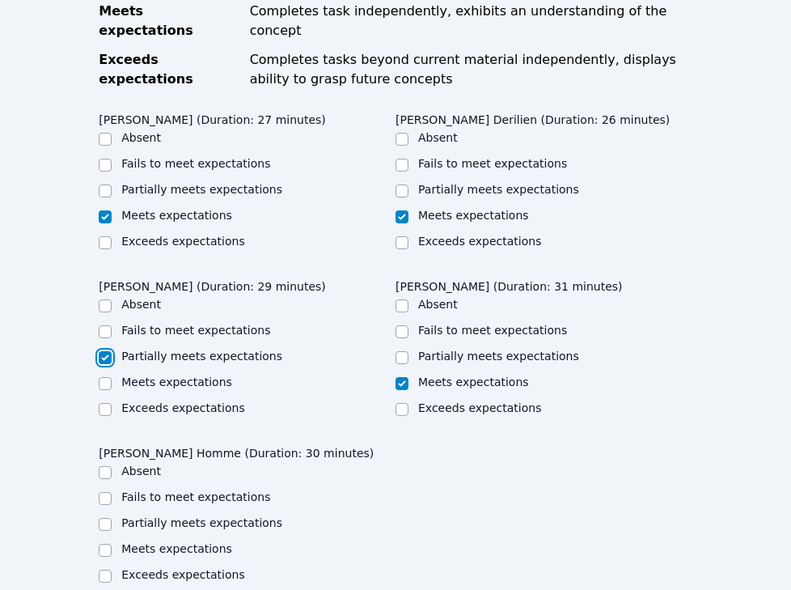
scroll to position [1168, 0]
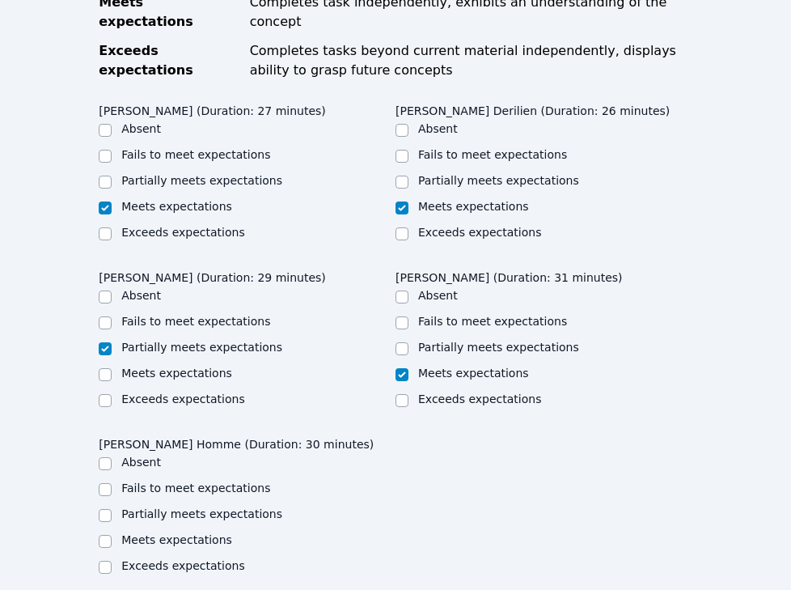
click at [166, 507] on label "Partially meets expectations" at bounding box center [201, 513] width 161 height 13
click at [112, 509] on input "Partially meets expectations" at bounding box center [105, 515] width 13 height 13
checkbox input "true"
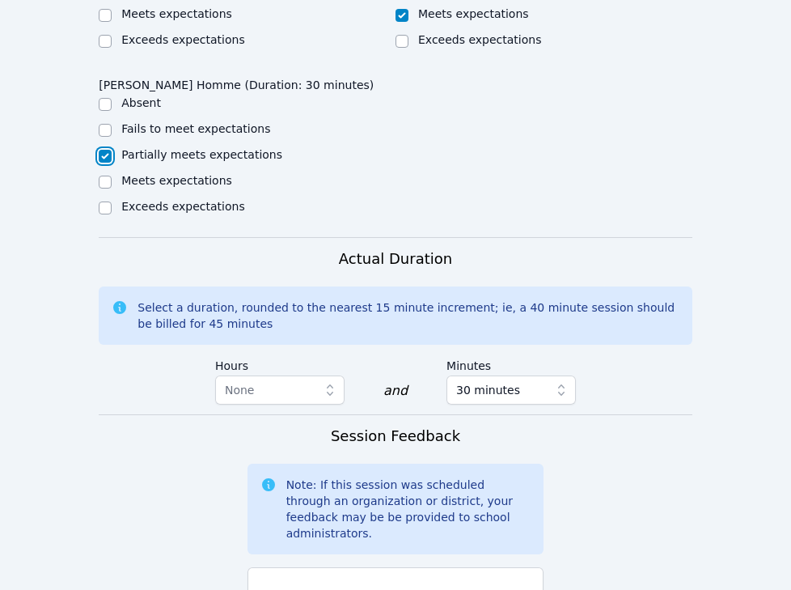
scroll to position [1668, 0]
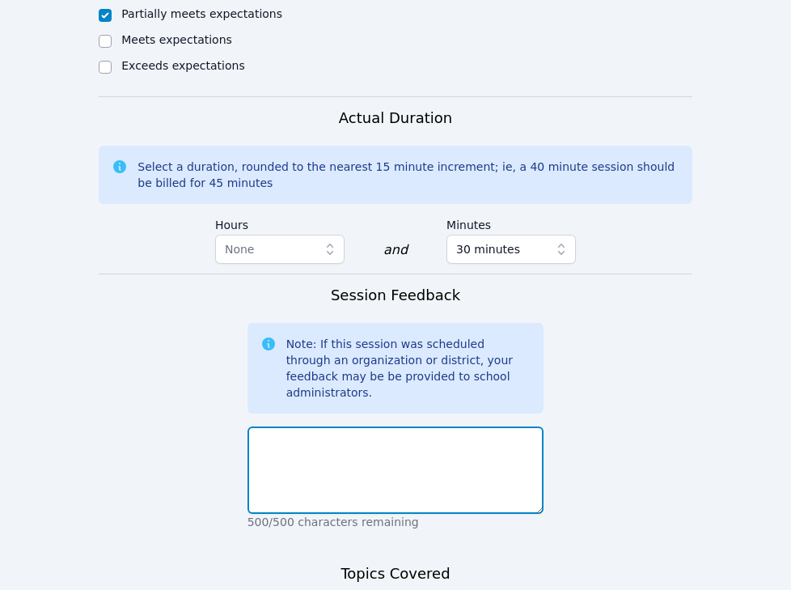
click at [350, 426] on textarea at bounding box center [395, 469] width 297 height 87
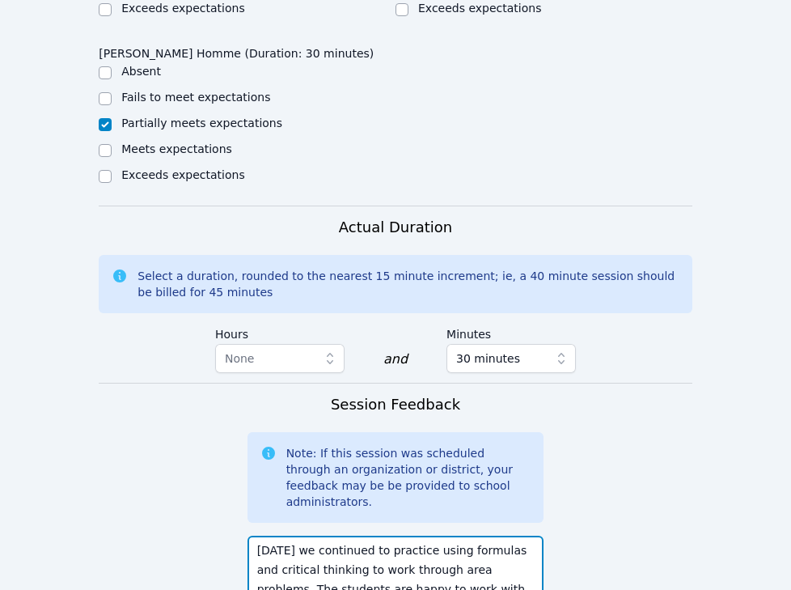
scroll to position [31, 0]
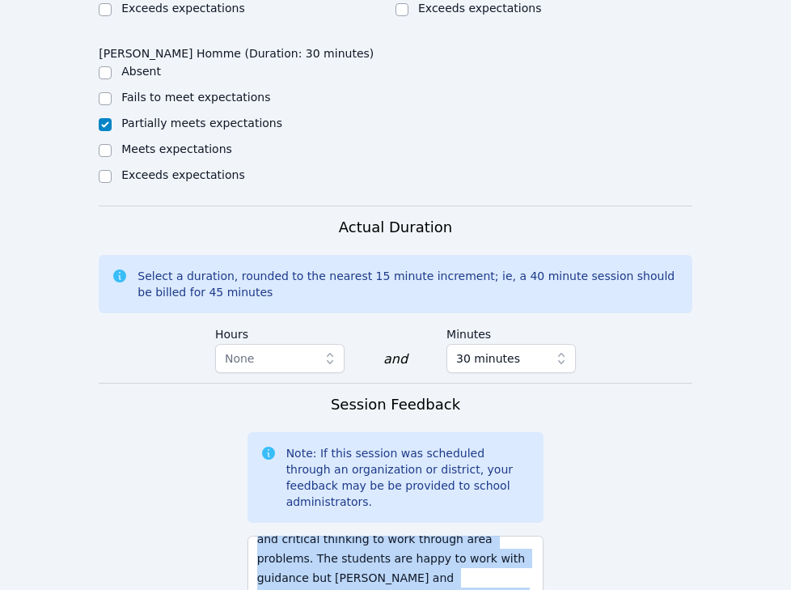
drag, startPoint x: 395, startPoint y: 554, endPoint x: 496, endPoint y: 544, distance: 101.6
click at [497, 545] on div "Today we continued to practice using formulas and critical thinking to work thr…" at bounding box center [395, 584] width 297 height 110
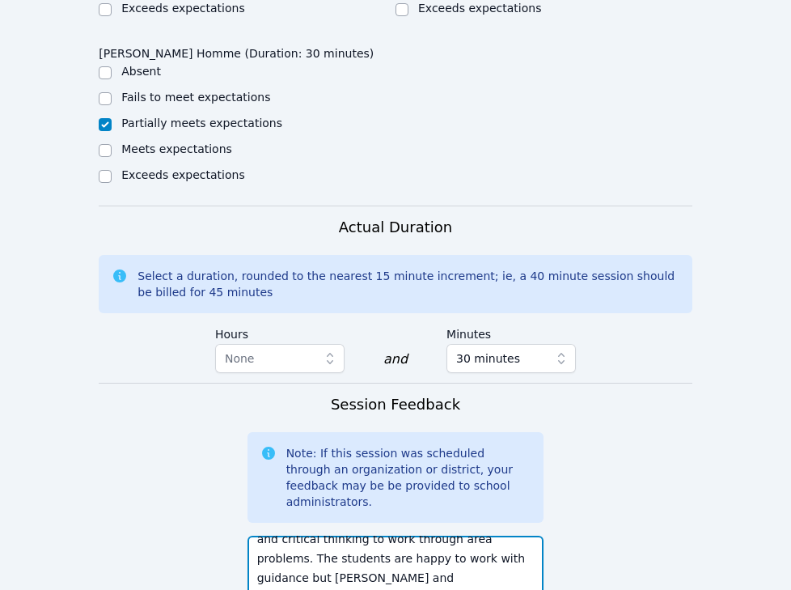
click at [394, 540] on textarea "Today we continued to practice using formulas and critical thinking to work thr…" at bounding box center [395, 578] width 297 height 87
drag, startPoint x: 394, startPoint y: 540, endPoint x: 518, endPoint y: 540, distance: 123.7
click at [518, 540] on textarea "Today we continued to practice using formulas and critical thinking to work thr…" at bounding box center [395, 578] width 297 height 87
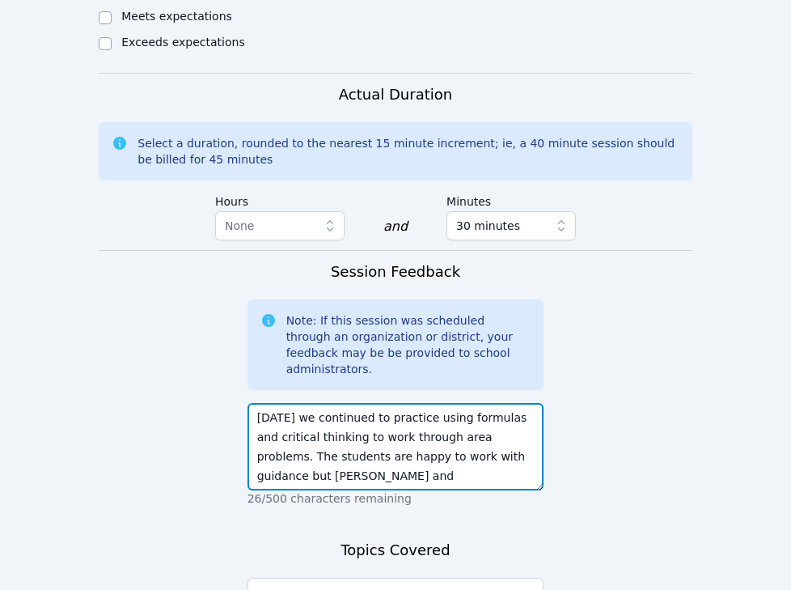
scroll to position [1845, 0]
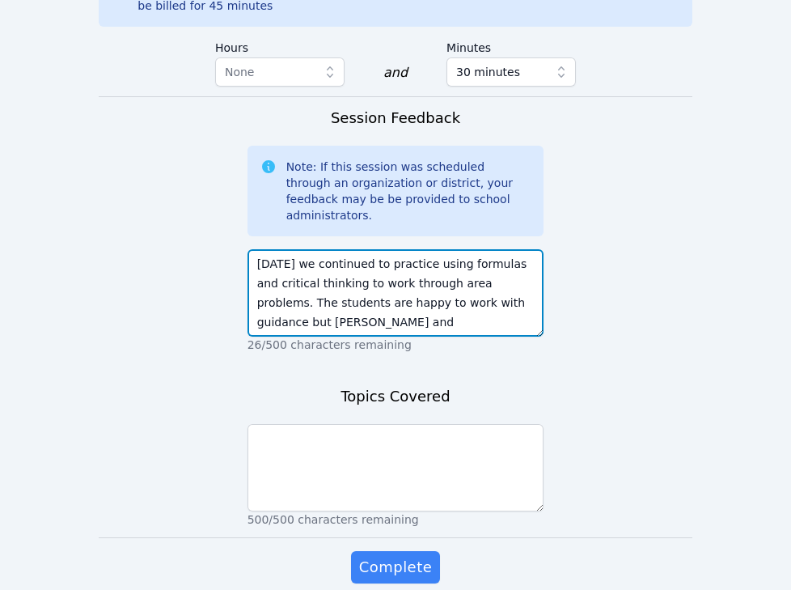
type textarea "Today we continued to practice using formulas and critical thinking to work thr…"
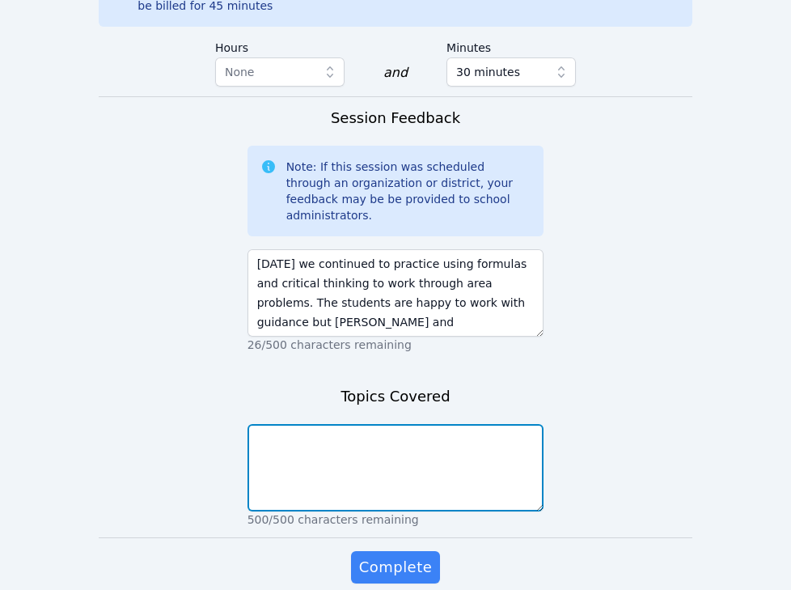
click at [398, 424] on textarea at bounding box center [395, 467] width 297 height 87
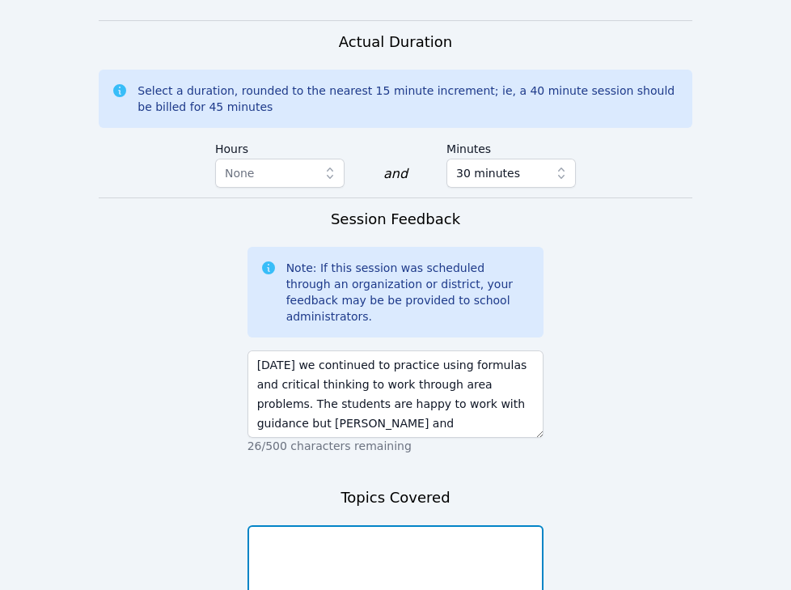
scroll to position [1707, 0]
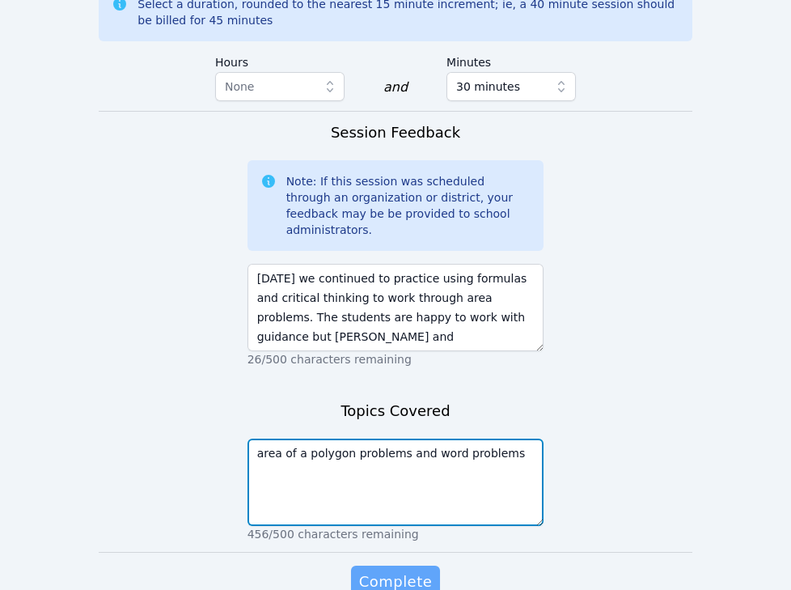
type textarea "area of a polygon problems and word problems"
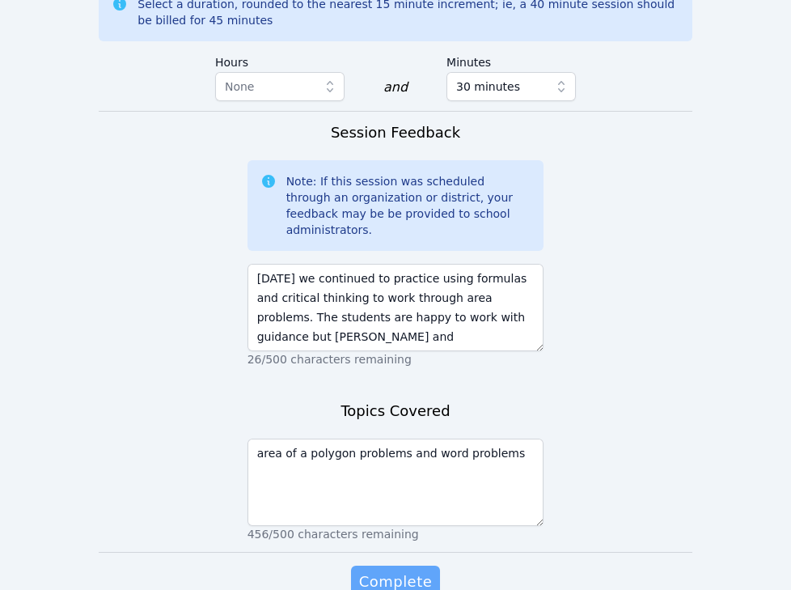
click at [404, 570] on span "Complete" at bounding box center [395, 581] width 73 height 23
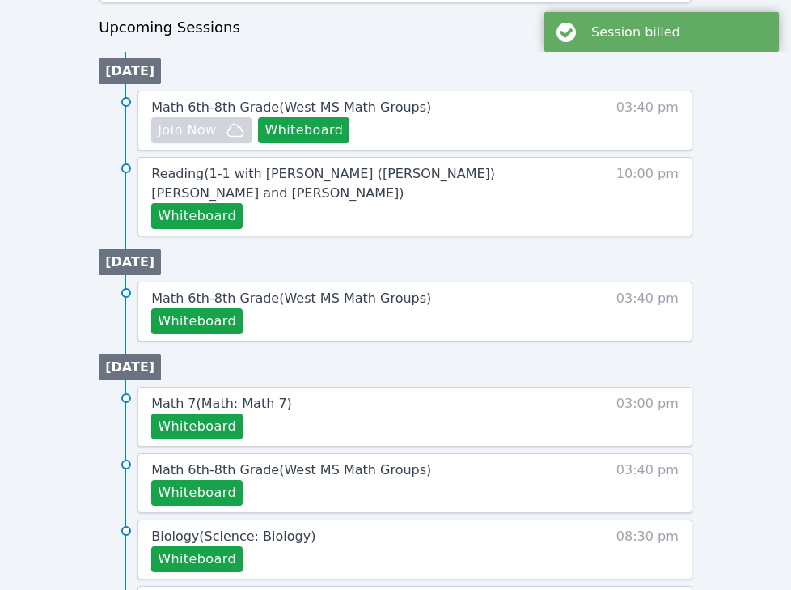
scroll to position [797, 0]
